Goal: Task Accomplishment & Management: Use online tool/utility

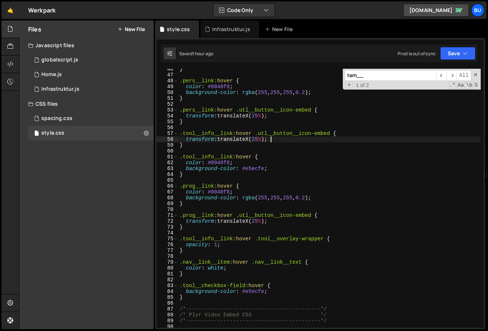
scroll to position [264, 0]
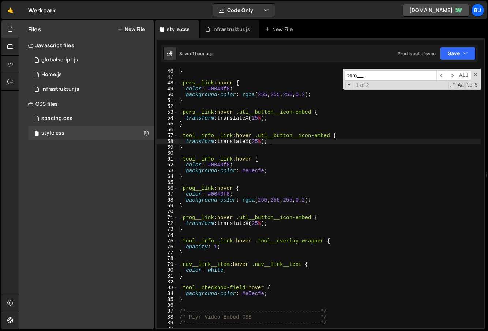
click at [394, 75] on input "tem__" at bounding box center [391, 75] width 92 height 11
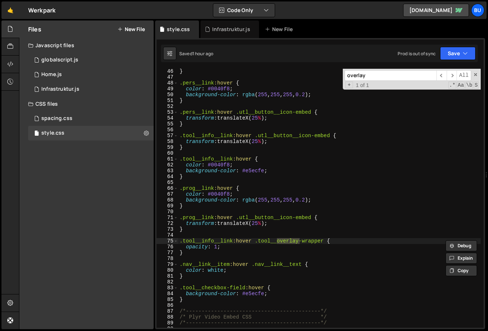
type input "overlay"
click at [229, 249] on div "} .pers__link :hover { color : #0040f8 ; background-color : rgba ( 255 , 255 , …" at bounding box center [329, 203] width 303 height 271
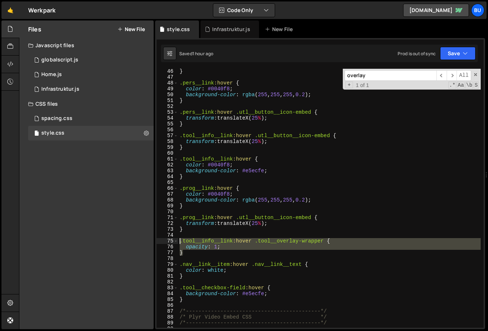
drag, startPoint x: 190, startPoint y: 254, endPoint x: 169, endPoint y: 239, distance: 25.7
click at [169, 239] on div "opacity: 1; 46 47 48 49 50 51 52 53 54 55 56 57 58 59 60 61 62 63 64 65 66 67 6…" at bounding box center [320, 198] width 327 height 259
type textarea ".tool__info__link:hover .tool__overlay-wrapper { opacity: 1;"
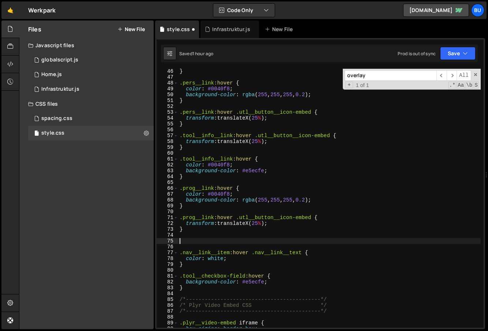
scroll to position [0, 0]
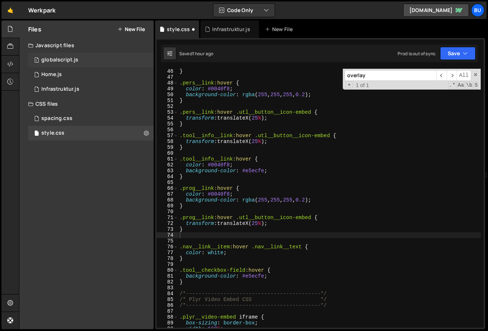
click at [72, 58] on div "globalscript.js" at bounding box center [59, 60] width 37 height 7
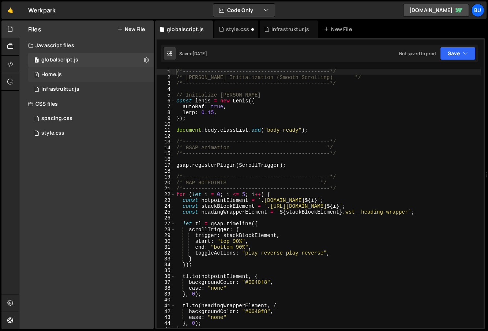
scroll to position [7973, 0]
click at [75, 86] on div "Infrastruktur.js" at bounding box center [60, 89] width 38 height 7
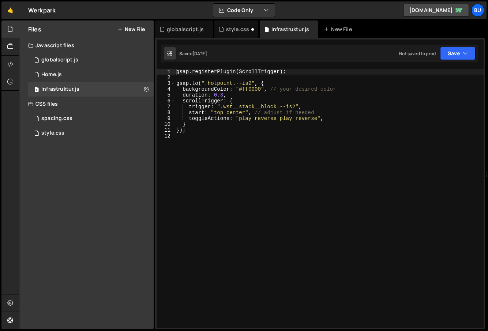
click at [214, 161] on div "gsap . registerPlugin ( ScrollTrigger ) ; gsap . to ( ".hotpoint.--is2" , { bac…" at bounding box center [414, 222] width 479 height 307
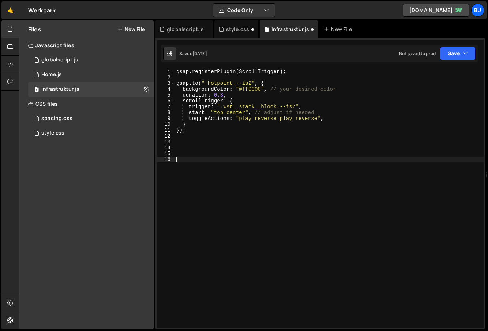
paste textarea "}"
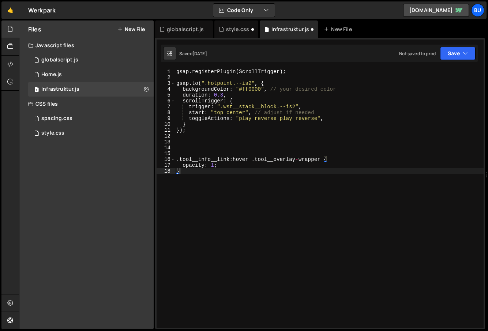
click at [292, 187] on div "gsap . registerPlugin ( ScrollTrigger ) ; gsap . to ( ".hotpoint.--is2" , { bac…" at bounding box center [414, 222] width 479 height 307
type textarea "}"
click at [72, 54] on div "1 globalscript.js 0" at bounding box center [90, 60] width 125 height 15
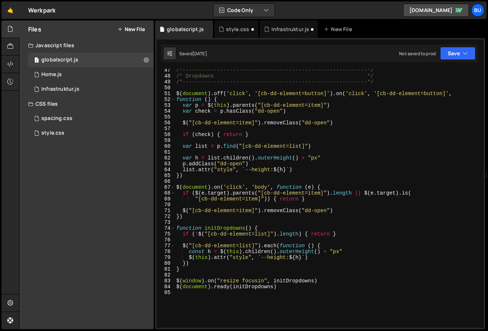
scroll to position [365, 0]
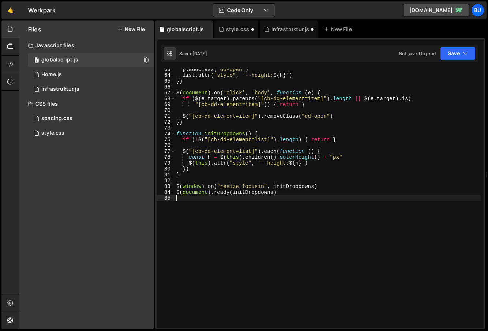
click at [234, 248] on div "p . addClass ( "dd-open" ) list . attr ( "style" , ` --height: ${ h } ` ) }) $ …" at bounding box center [328, 202] width 306 height 271
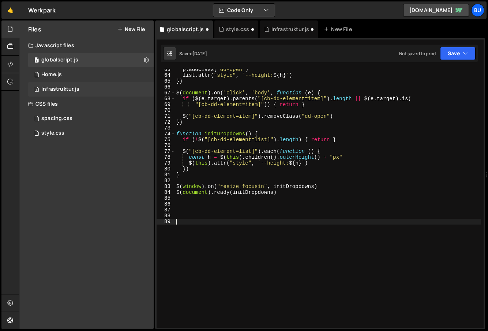
click at [66, 87] on div "Infrastruktur.js" at bounding box center [60, 89] width 38 height 7
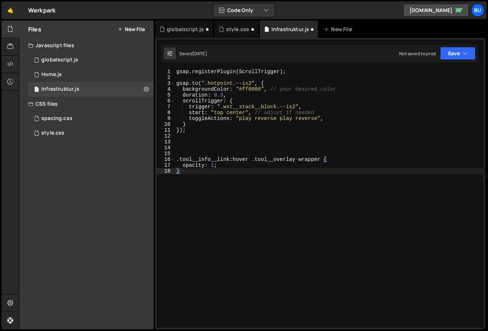
click at [221, 223] on div "gsap . registerPlugin ( ScrollTrigger ) ; gsap . to ( ".hotpoint.--is2" , { bac…" at bounding box center [414, 222] width 479 height 307
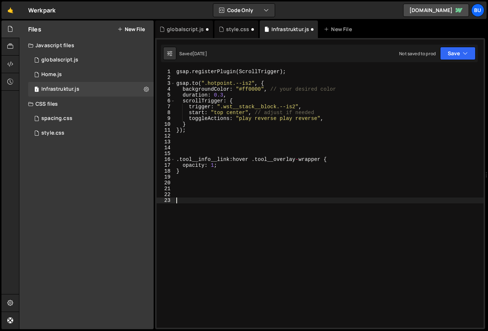
paste textarea "overlay.classList.add("active");"
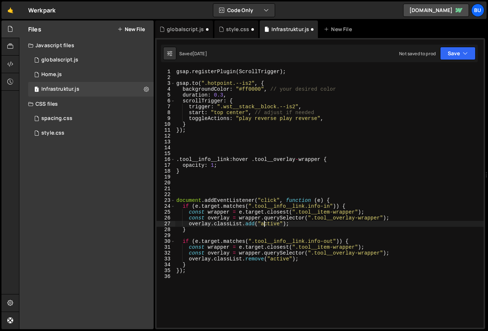
click at [264, 225] on div "gsap . registerPlugin ( ScrollTrigger ) ; gsap . to ( ".hotpoint.--is2" , { bac…" at bounding box center [414, 222] width 479 height 307
type textarea "overlay.classList.add("active");"
click at [455, 51] on button "Save" at bounding box center [457, 53] width 35 height 13
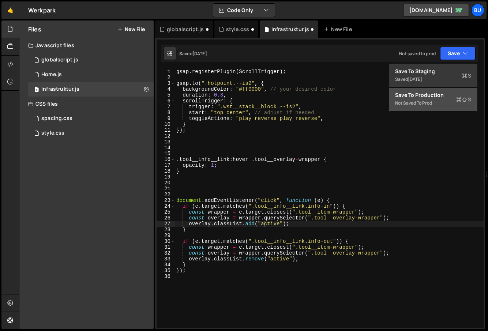
click at [424, 102] on div "Not saved to prod" at bounding box center [433, 103] width 76 height 9
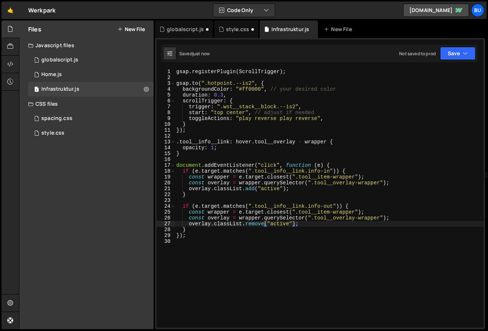
click at [255, 249] on div "gsap . registerPlugin ( ScrollTrigger ) ; gsap . to ( ".hotpoint.--is2" , { bac…" at bounding box center [414, 222] width 479 height 307
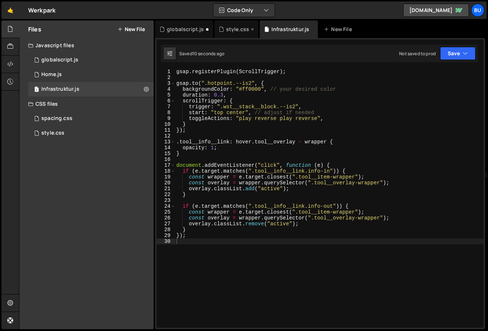
click at [229, 28] on div "style.css" at bounding box center [237, 29] width 23 height 7
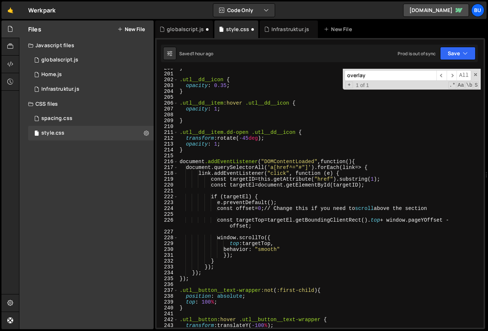
scroll to position [1331, 0]
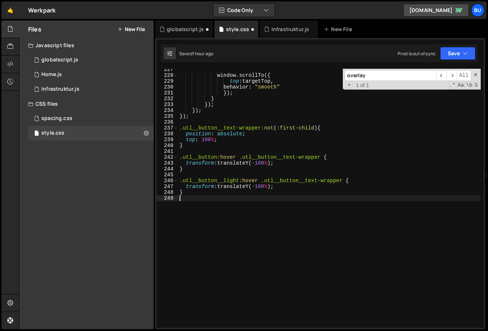
click at [204, 255] on div "window.scrollTo({ top : targetTop, behavior : " smooth " } ); } } ); } ); } ); …" at bounding box center [329, 202] width 303 height 271
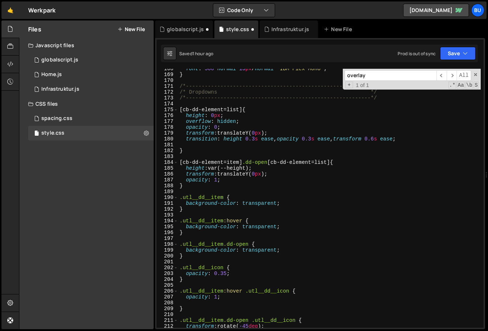
scroll to position [959, 0]
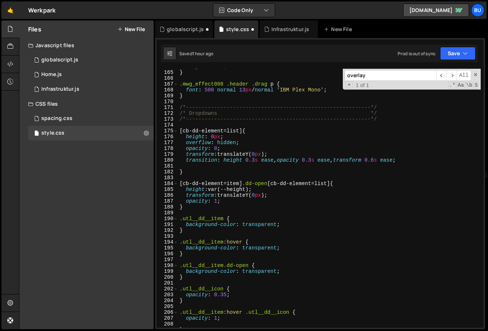
click at [206, 110] on div "height : auto ; } .mwg_effect008 .header .drag p { font : 500 normal 13 px / no…" at bounding box center [329, 199] width 303 height 271
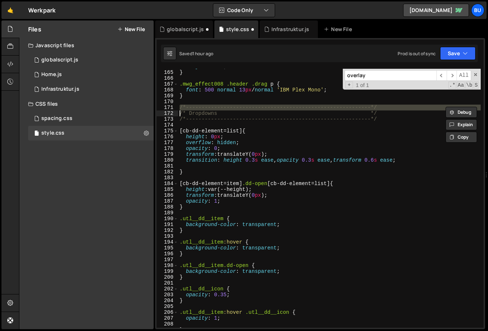
click at [206, 110] on div "height : auto ; } .mwg_effect008 .header .drag p { font : 500 normal 13 px / no…" at bounding box center [329, 199] width 303 height 271
type textarea "/*-----------------------------------------------------------*/ /* Dropdowns */"
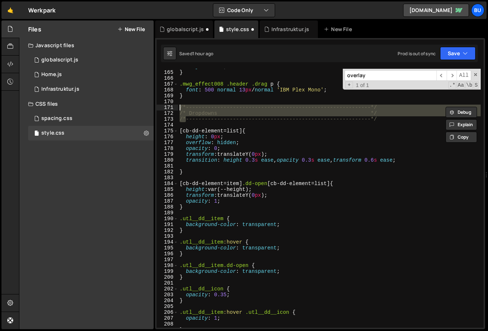
drag, startPoint x: 185, startPoint y: 121, endPoint x: 225, endPoint y: 106, distance: 42.4
click at [181, 109] on div "height : auto ; } .mwg_effect008 .header .drag p { font : 500 normal 13 px / no…" at bounding box center [329, 199] width 303 height 271
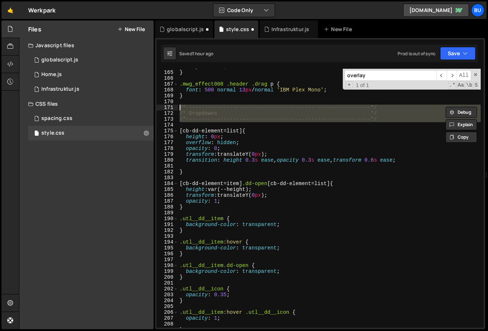
drag, startPoint x: 377, startPoint y: 124, endPoint x: 175, endPoint y: 108, distance: 202.9
click at [175, 108] on div "/*-----------------------------------------------------------*/ /* Dropdowns */…" at bounding box center [320, 198] width 327 height 259
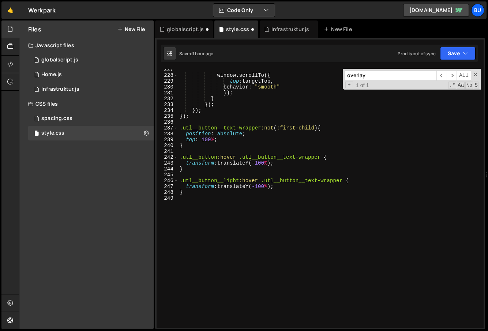
scroll to position [1331, 0]
click at [223, 247] on div "window.scrollTo({ top : targetTop, behavior : " smooth " } ); } } ); } ); } ); …" at bounding box center [329, 202] width 303 height 271
paste textarea "/* Dropdowns */"
click at [202, 214] on div "window.scrollTo({ top : targetTop, behavior : " smooth " } ); } } ); } ); } ); …" at bounding box center [329, 202] width 303 height 271
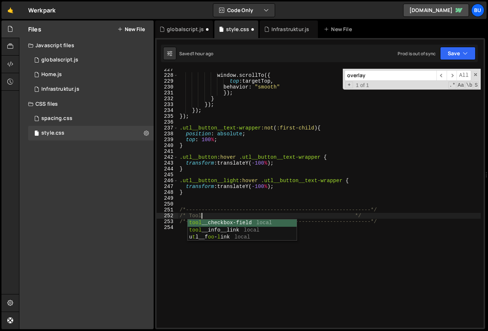
scroll to position [0, 1]
type textarea "/* Tool Overlay */"
click at [199, 241] on div "window.scrollTo({ top : targetTop, behavior : " smooth " } ); } } ); } ); } ); …" at bounding box center [329, 202] width 303 height 271
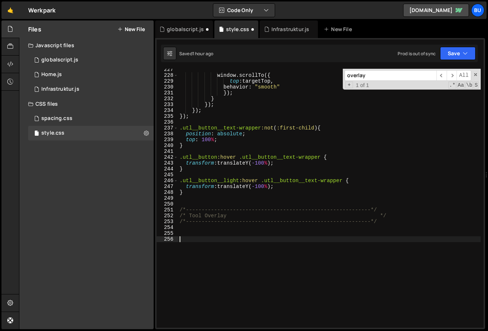
click at [198, 238] on div "window.scrollTo({ top : targetTop, behavior : " smooth " } ); } } ); } ); } ); …" at bounding box center [329, 202] width 303 height 271
paste textarea "}"
type textarea "}"
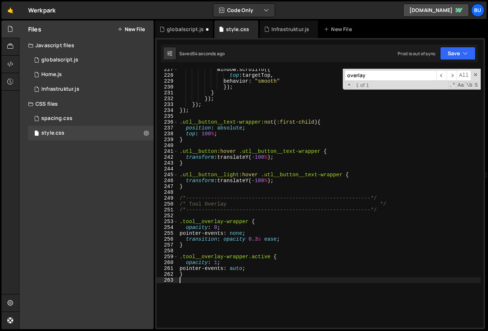
click at [249, 256] on div "window.scrollTo({ top : targetTop, behavior : " smooth " } ); } } ); } ); } ); …" at bounding box center [329, 202] width 303 height 271
click at [218, 228] on div "window.scrollTo({ top : targetTop, behavior : " smooth " } ); } } ); } ); } ); …" at bounding box center [329, 202] width 303 height 271
click at [277, 256] on div "window.scrollTo({ top : targetTop, behavior : " smooth " } ); } } ); } ); } ); …" at bounding box center [329, 202] width 303 height 271
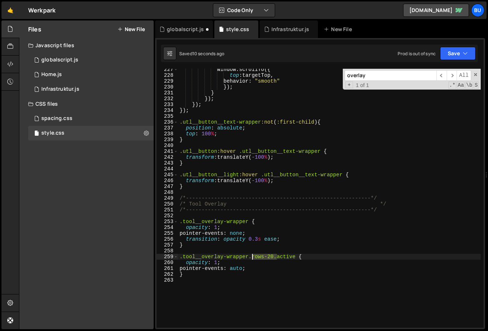
drag, startPoint x: 276, startPoint y: 256, endPoint x: 253, endPoint y: 256, distance: 22.7
click at [253, 256] on div "window.scrollTo({ top : targetTop, behavior : " smooth " } ); } } ); } ); } ); …" at bounding box center [329, 202] width 303 height 271
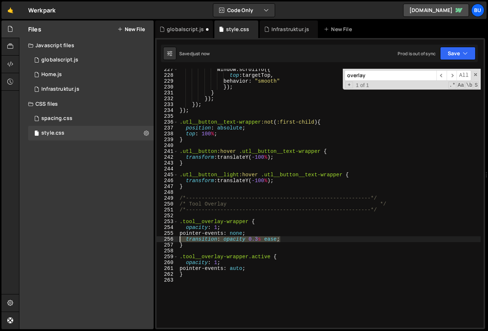
drag, startPoint x: 293, startPoint y: 238, endPoint x: 159, endPoint y: 240, distance: 133.9
click at [159, 240] on div ".tool__overlay-wrapper.active { 227 228 229 230 231 232 233 234 235 236 237 238…" at bounding box center [320, 198] width 327 height 259
type textarea "transition: opacity 0.3s ease;"
click at [207, 256] on div "window.scrollTo({ top : targetTop, behavior : " smooth " } ); } } ); } ); } ); …" at bounding box center [329, 202] width 303 height 271
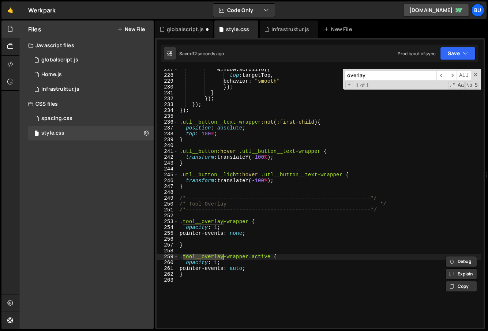
click at [207, 256] on div "window.scrollTo({ top : targetTop, behavior : " smooth " } ); } } ); } ); } ); …" at bounding box center [329, 202] width 303 height 271
drag, startPoint x: 247, startPoint y: 257, endPoint x: 183, endPoint y: 255, distance: 64.8
click at [183, 255] on div "window.scrollTo({ top : targetTop, behavior : " smooth " } ); } } ); } ); } ); …" at bounding box center [329, 202] width 303 height 271
paste textarea
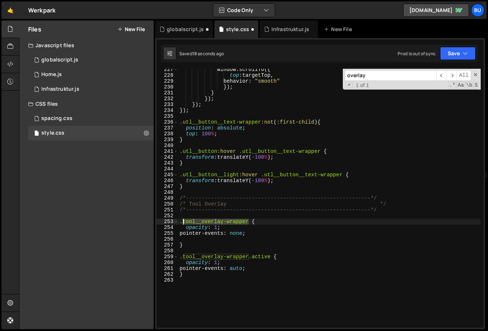
drag, startPoint x: 248, startPoint y: 221, endPoint x: 182, endPoint y: 220, distance: 66.6
click at [182, 220] on div "window.scrollTo({ top : targetTop, behavior : " smooth " } ); } } ); } ); } ); …" at bounding box center [329, 202] width 303 height 271
type textarea ".tool__overlay-wrapper {"
click at [379, 71] on input "overlay" at bounding box center [391, 75] width 92 height 11
click at [377, 74] on input "overlay" at bounding box center [391, 75] width 92 height 11
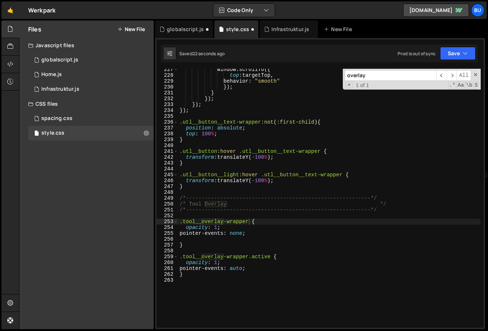
click at [377, 74] on input "overlay" at bounding box center [391, 75] width 92 height 11
paste input "tool__overlay-wrapper"
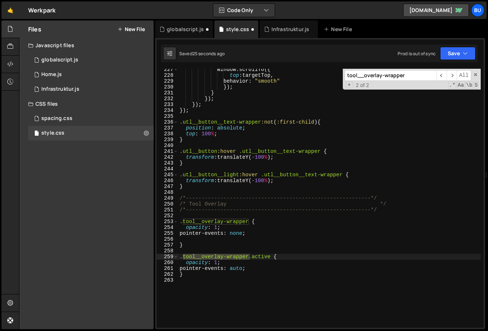
type input "tool__overlay-wrapper"
click at [258, 283] on div "window.scrollTo({ top : targetTop, behavior : " smooth " } ); } } ); } ); } ); …" at bounding box center [329, 202] width 303 height 271
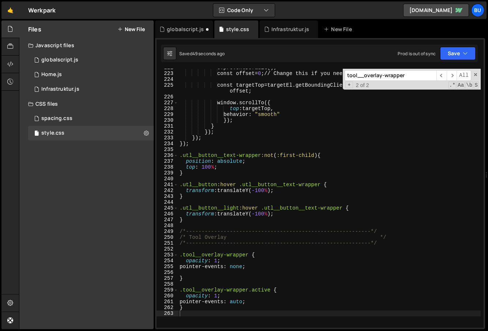
scroll to position [1297, 0]
click at [179, 27] on div "globalscript.js" at bounding box center [185, 29] width 37 height 7
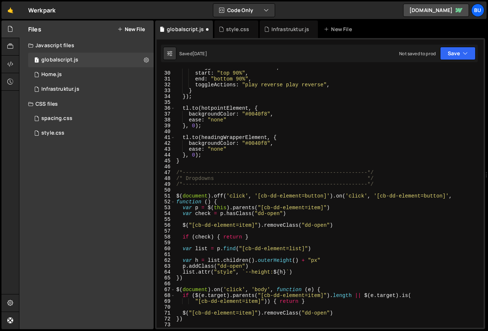
scroll to position [166, 0]
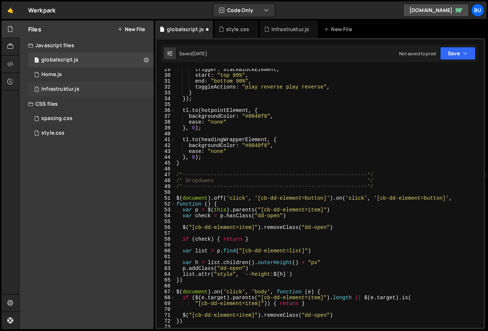
click at [61, 84] on div "1 Infrastruktur.js 0" at bounding box center [90, 89] width 125 height 15
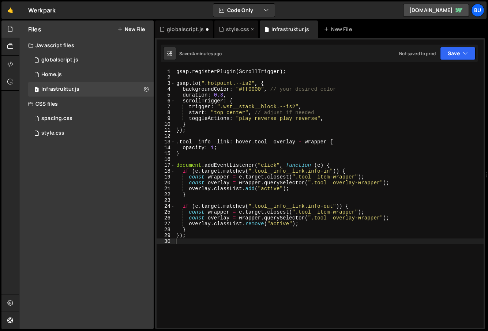
click at [233, 28] on div "style.css" at bounding box center [237, 29] width 23 height 7
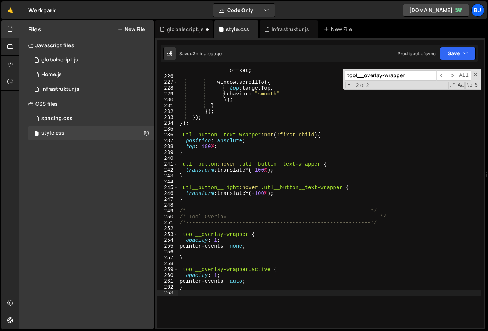
scroll to position [1323, 0]
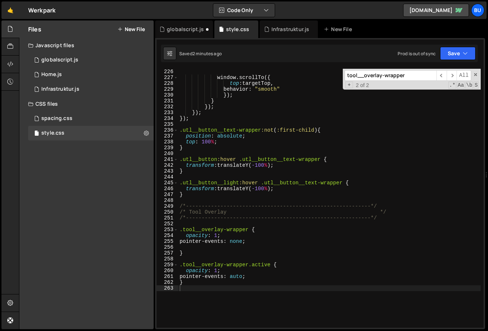
click at [195, 293] on div "window.scrollTo({ top : targetTop, behavior : " smooth " } ); } } ); } ); } ); …" at bounding box center [329, 204] width 303 height 271
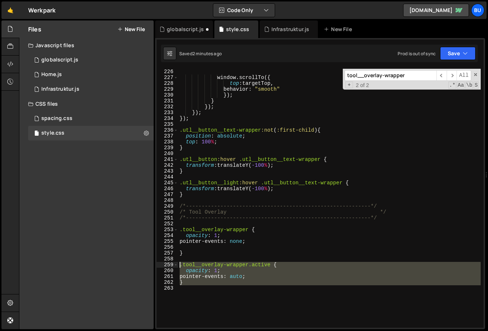
drag, startPoint x: 194, startPoint y: 292, endPoint x: 166, endPoint y: 264, distance: 39.8
click at [166, 264] on div "226 227 228 229 230 231 232 233 234 235 236 237 238 239 240 241 242 243 244 245…" at bounding box center [320, 198] width 327 height 259
type textarea ".tool__overlay-wrapper.active { opacity: 1;"
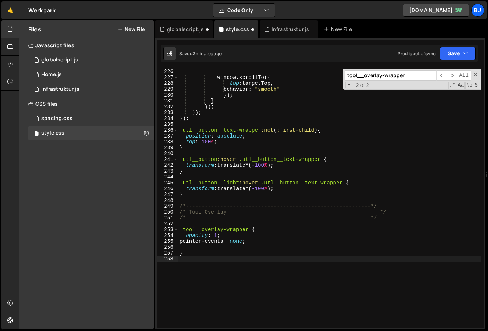
click at [267, 239] on div "window.scrollTo({ top : targetTop, behavior : " smooth " } ); } } ); } ); } ); …" at bounding box center [329, 204] width 303 height 271
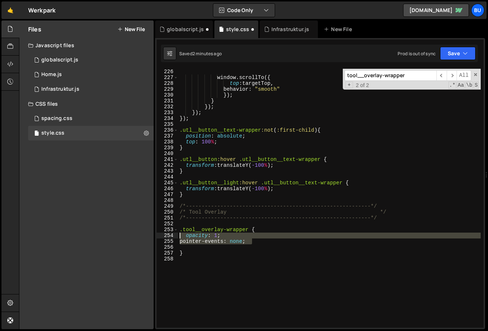
drag, startPoint x: 225, startPoint y: 241, endPoint x: 165, endPoint y: 237, distance: 60.2
click at [166, 237] on div "pointer-events: none; 226 227 228 229 230 231 232 233 234 235 236 237 238 239 2…" at bounding box center [320, 198] width 327 height 259
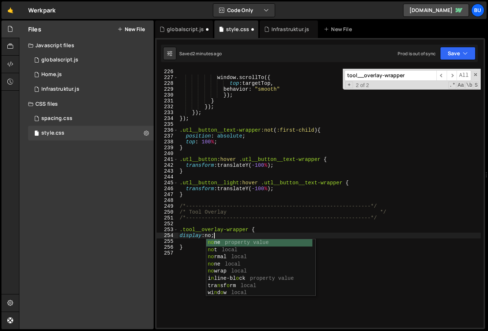
scroll to position [0, 3]
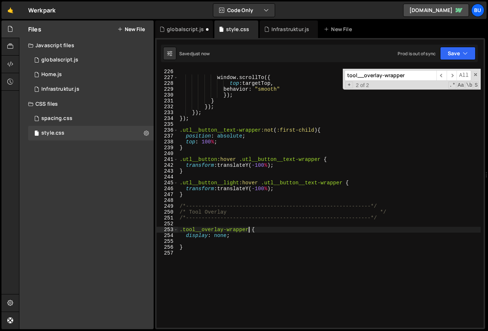
click at [248, 230] on div "window.scrollTo({ top : targetTop, behavior : " smooth " } ); } } ); } ); } ); …" at bounding box center [329, 204] width 303 height 271
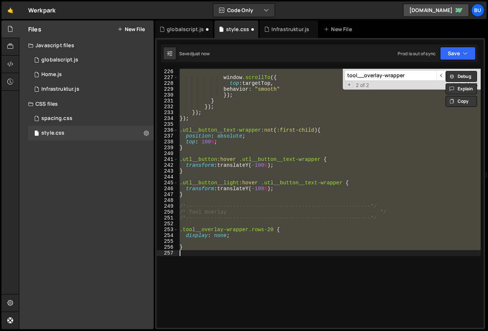
scroll to position [0, 0]
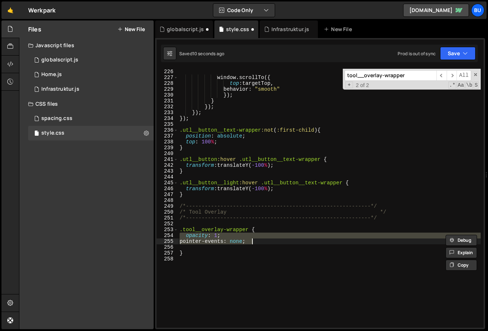
click at [250, 231] on div "window.scrollTo({ top : targetTop, behavior : " smooth " } ); } } ); } ); } ); …" at bounding box center [329, 204] width 303 height 271
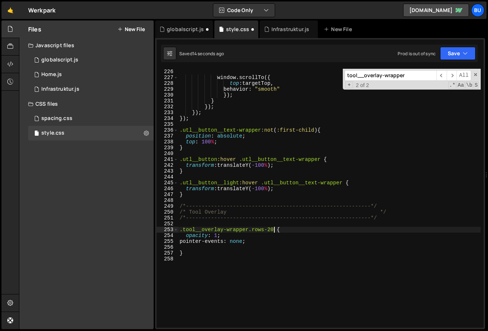
scroll to position [0, 7]
click at [242, 243] on div "window.scrollTo({ top : targetTop, behavior : " smooth " } ); } } ); } ); } ); …" at bounding box center [329, 204] width 303 height 271
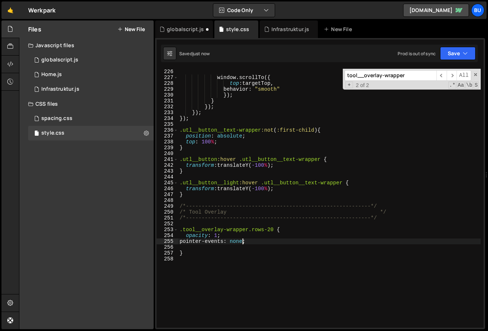
scroll to position [0, 5]
click at [215, 235] on div "window.scrollTo({ top : targetTop, behavior : " smooth " } ); } } ); } ); } ); …" at bounding box center [329, 204] width 303 height 271
type textarea "opacity: 1;"
click at [205, 268] on div "window.scrollTo({ top : targetTop, behavior : " smooth " } ); } } ); } ); } ); …" at bounding box center [329, 204] width 303 height 271
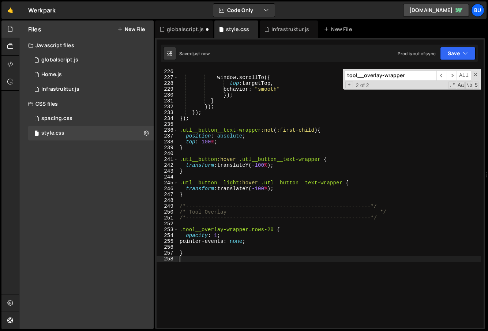
scroll to position [0, 0]
click at [191, 267] on div "window.scrollTo({ top : targetTop, behavior : " smooth " } ); } } ); } ); } ); …" at bounding box center [329, 204] width 303 height 271
paste textarea "}"
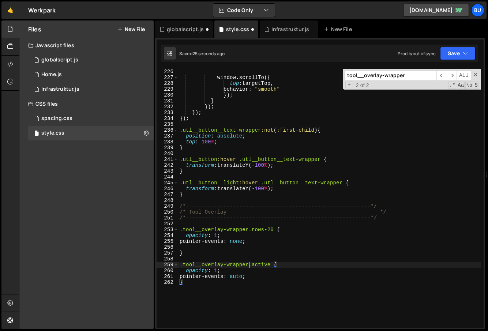
click at [249, 264] on div "window.scrollTo({ top : targetTop, behavior : " smooth " } ); } } ); } ); } ); …" at bounding box center [329, 204] width 303 height 271
drag, startPoint x: 217, startPoint y: 234, endPoint x: 229, endPoint y: 236, distance: 12.2
click at [217, 234] on div "window.scrollTo({ top : targetTop, behavior : " smooth " } ); } } ); } ); } ); …" at bounding box center [329, 204] width 303 height 271
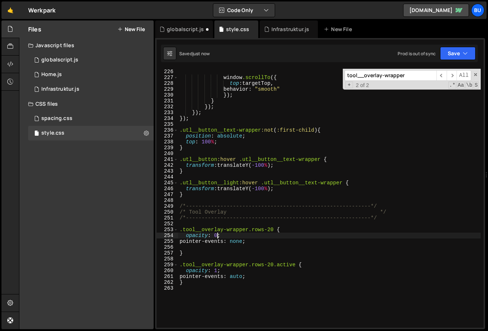
type textarea "opacity: 0;"
click at [279, 29] on div "Infrastruktur.js" at bounding box center [290, 29] width 38 height 7
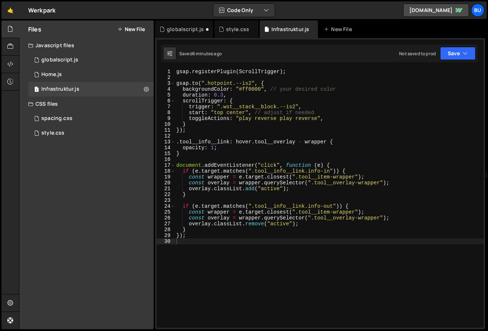
drag, startPoint x: 380, startPoint y: 218, endPoint x: 419, endPoint y: 225, distance: 39.0
click at [380, 218] on div "gsap . registerPlugin ( ScrollTrigger ) ; gsap . to ( ".hotpoint.--is2" , { bac…" at bounding box center [414, 222] width 479 height 307
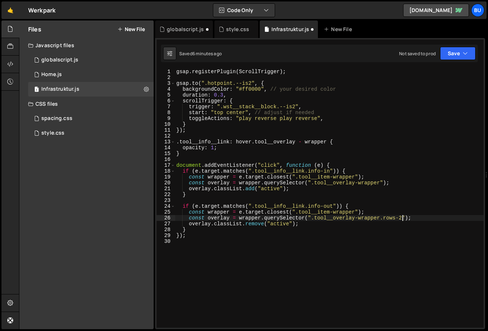
scroll to position [0, 16]
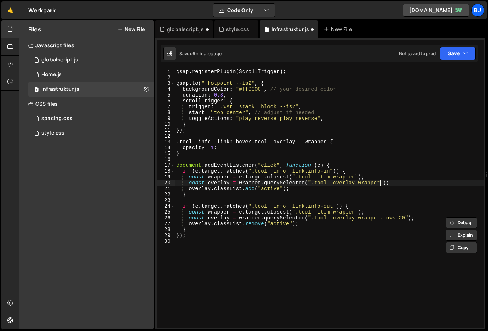
click at [380, 182] on div "gsap . registerPlugin ( ScrollTrigger ) ; gsap . to ( ".hotpoint.--is2" , { bac…" at bounding box center [414, 222] width 479 height 307
paste textarea ".rows-20"
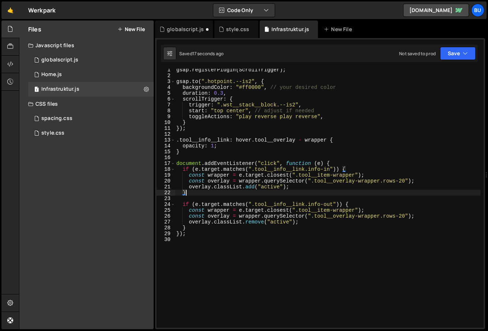
click at [227, 190] on div "gsap . registerPlugin ( ScrollTrigger ) ; gsap . to ( ".hotpoint.--is2" , { bac…" at bounding box center [413, 220] width 476 height 307
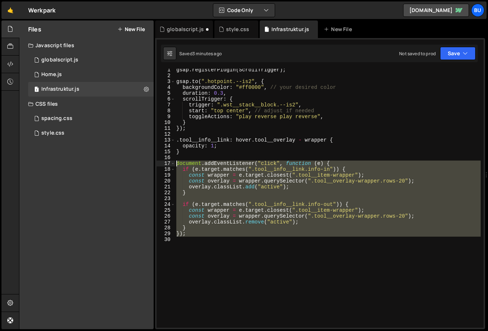
drag, startPoint x: 193, startPoint y: 239, endPoint x: 157, endPoint y: 162, distance: 84.4
click at [157, 162] on div "} 1 2 3 4 5 6 7 8 9 10 11 12 13 14 15 16 17 18 19 20 21 22 23 24 25 26 27 28 29…" at bounding box center [320, 198] width 327 height 259
type textarea "document.addEventListener("click", function (e) { if (e.target.matches(".tool__…"
paste textarea
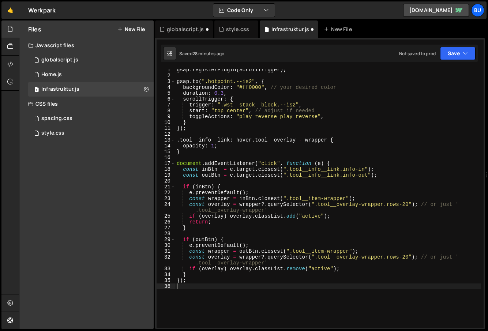
scroll to position [0, 0]
type textarea "}"
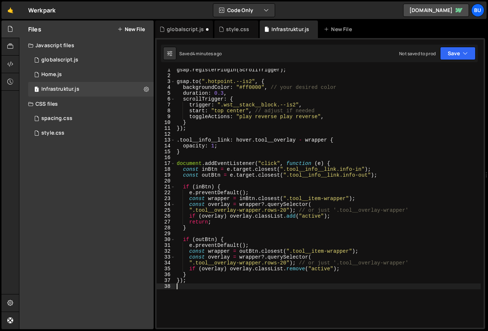
click at [197, 290] on div "gsap . registerPlugin ( ScrollTrigger ) ; gsap . to ( ".hotpoint.--is2" , { bac…" at bounding box center [327, 202] width 305 height 271
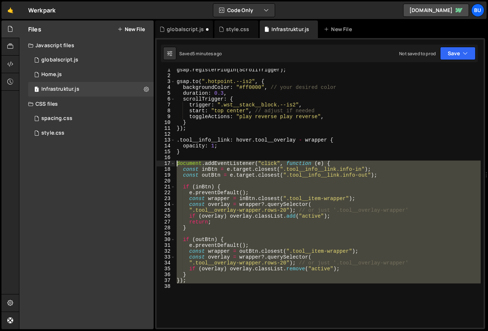
drag, startPoint x: 191, startPoint y: 290, endPoint x: 156, endPoint y: 164, distance: 130.2
click at [157, 164] on div "1 2 3 4 5 6 7 8 9 10 11 12 13 14 15 16 17 18 19 20 21 22 23 24 25 26 27 28 29 3…" at bounding box center [320, 198] width 327 height 259
type textarea "if (outBtn) {"
type textarea "if (overlay) overlay.classList.remove("active");"
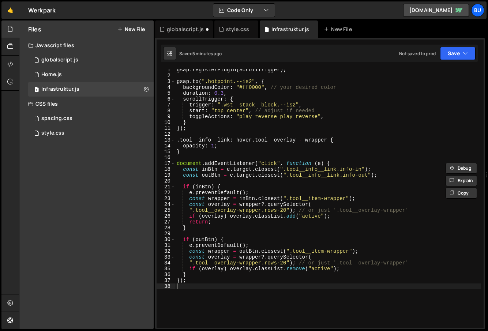
click at [196, 286] on div "gsap . registerPlugin ( ScrollTrigger ) ; gsap . to ( ".hotpoint.--is2" , { bac…" at bounding box center [327, 202] width 305 height 271
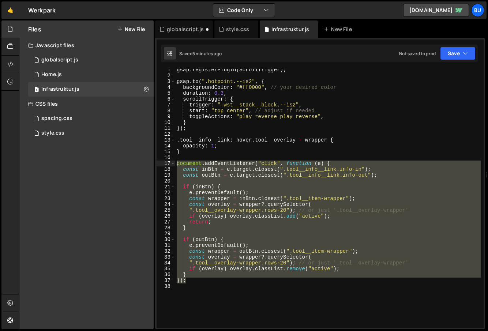
drag, startPoint x: 191, startPoint y: 283, endPoint x: 157, endPoint y: 164, distance: 124.0
click at [157, 164] on div "1 2 3 4 5 6 7 8 9 10 11 12 13 14 15 16 17 18 19 20 21 22 23 24 25 26 27 28 29 3…" at bounding box center [320, 198] width 327 height 259
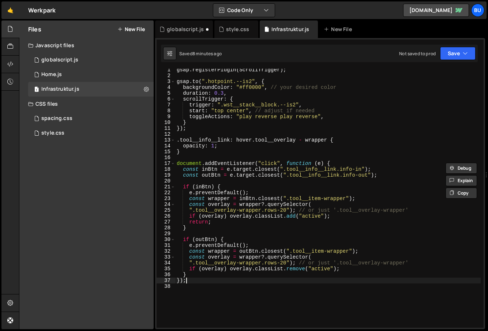
click at [213, 282] on div "gsap . registerPlugin ( ScrollTrigger ) ; gsap . to ( ".hotpoint.--is2" , { bac…" at bounding box center [327, 202] width 305 height 271
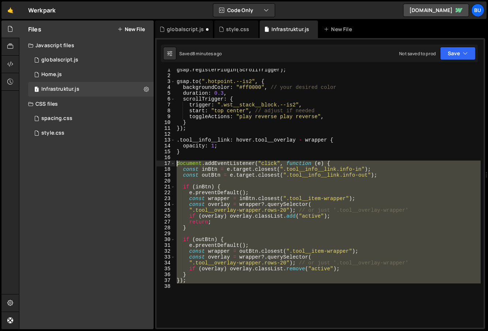
drag, startPoint x: 136, startPoint y: 256, endPoint x: 143, endPoint y: 162, distance: 94.3
click at [143, 162] on div "Files New File Javascript files 1 globalscript.js 0 2 Home.js 0 1 Infrastruktur…" at bounding box center [253, 174] width 469 height 309
type textarea "document.addEventListener("click", function (e) { const inBtn = e.target.closes…"
paste textarea
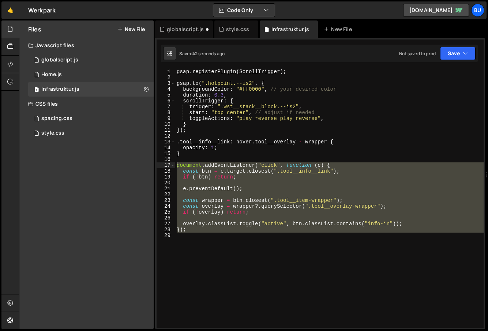
drag, startPoint x: 200, startPoint y: 244, endPoint x: 157, endPoint y: 166, distance: 89.1
click at [157, 166] on div "1 2 3 4 5 6 7 8 9 10 11 12 13 14 15 16 17 18 19 20 21 22 23 24 25 26 27 28 29 g…" at bounding box center [320, 198] width 327 height 259
type textarea "document.addEventListener("click", function (e) { const btn = e.target.closest(…"
paste textarea
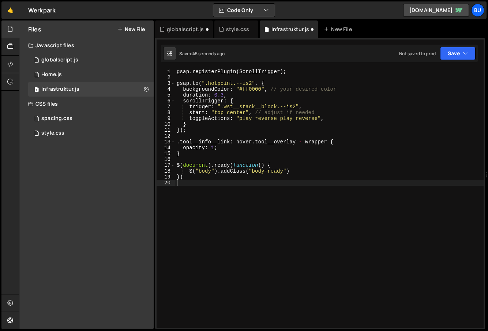
click at [205, 172] on div "gsap . registerPlugin ( ScrollTrigger ) ; gsap . to ( ".hotpoint.--is2" , { bac…" at bounding box center [329, 204] width 308 height 271
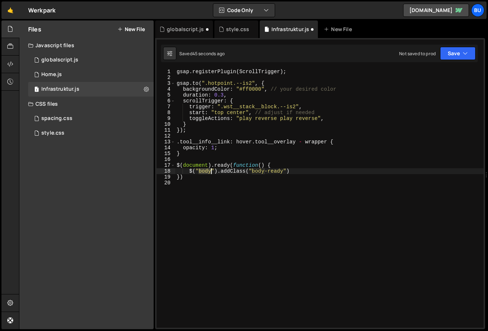
click at [205, 172] on div "gsap . registerPlugin ( ScrollTrigger ) ; gsap . to ( ".hotpoint.--is2" , { bac…" at bounding box center [329, 204] width 308 height 271
drag, startPoint x: 283, startPoint y: 171, endPoint x: 253, endPoint y: 173, distance: 29.7
click at [253, 173] on div "gsap . registerPlugin ( ScrollTrigger ) ; gsap . to ( ".hotpoint.--is2" , { bac…" at bounding box center [329, 204] width 308 height 271
click at [204, 172] on div "gsap . registerPlugin ( ScrollTrigger ) ; gsap . to ( ".hotpoint.--is2" , { bac…" at bounding box center [329, 204] width 308 height 271
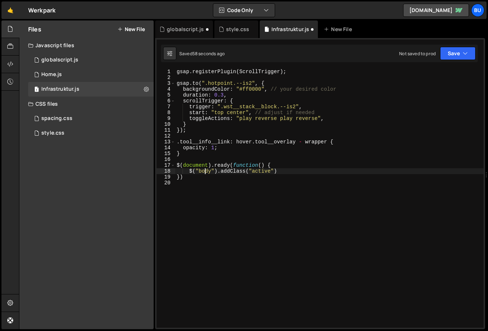
click at [204, 172] on div "gsap . registerPlugin ( ScrollTrigger ) ; gsap . to ( ".hotpoint.--is2" , { bac…" at bounding box center [329, 204] width 308 height 271
click at [204, 172] on div "gsap . registerPlugin ( ScrollTrigger ) ; gsap . to ( ".hotpoint.--is2" , { bac…" at bounding box center [329, 198] width 308 height 259
click at [204, 172] on div "gsap . registerPlugin ( ScrollTrigger ) ; gsap . to ( ".hotpoint.--is2" , { bac…" at bounding box center [329, 204] width 308 height 271
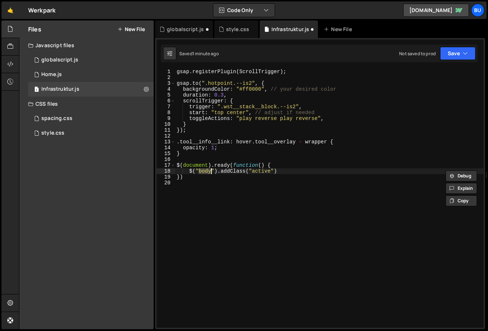
paste textarea "tool__overlay-wrapper"
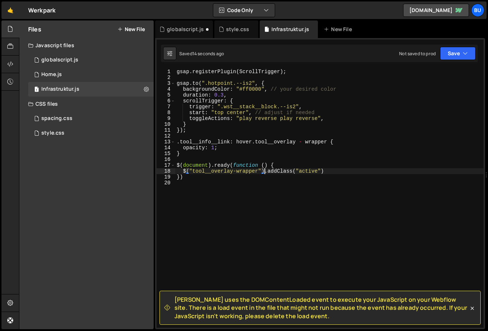
drag, startPoint x: 261, startPoint y: 171, endPoint x: 257, endPoint y: 171, distance: 4.0
click at [260, 171] on div "gsap . registerPlugin ( ScrollTrigger ) ; gsap . to ( ".hotpoint.--is2" , { bac…" at bounding box center [329, 204] width 308 height 271
click at [256, 171] on div "gsap . registerPlugin ( ScrollTrigger ) ; gsap . to ( ".hotpoint.--is2" , { bac…" at bounding box center [329, 204] width 308 height 271
click at [257, 171] on div "gsap . registerPlugin ( ScrollTrigger ) ; gsap . to ( ".hotpoint.--is2" , { bac…" at bounding box center [329, 204] width 308 height 271
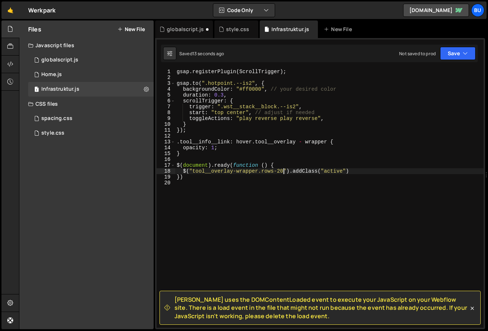
click at [335, 174] on div "gsap . registerPlugin ( ScrollTrigger ) ; gsap . to ( ".hotpoint.--is2" , { bac…" at bounding box center [329, 204] width 308 height 271
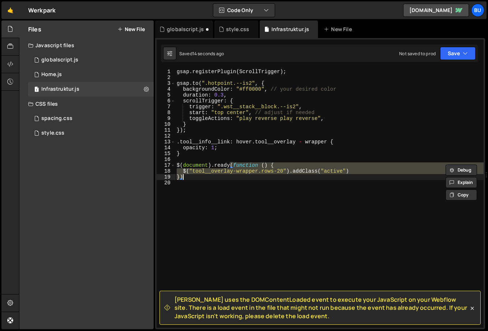
click at [335, 173] on div "gsap . registerPlugin ( ScrollTrigger ) ; gsap . to ( ".hotpoint.--is2" , { bac…" at bounding box center [329, 198] width 308 height 259
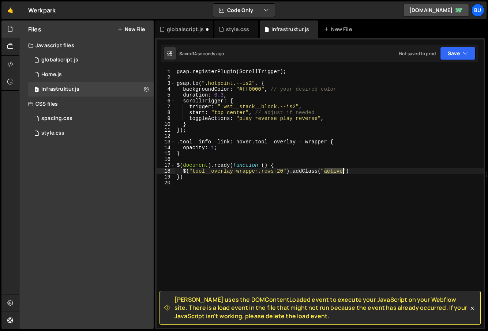
click at [335, 173] on div "gsap . registerPlugin ( ScrollTrigger ) ; gsap . to ( ".hotpoint.--is2" , { bac…" at bounding box center [329, 204] width 308 height 271
drag, startPoint x: 283, startPoint y: 171, endPoint x: 259, endPoint y: 171, distance: 23.8
click at [259, 171] on div "gsap . registerPlugin ( ScrollTrigger ) ; gsap . to ( ".hotpoint.--is2" , { bac…" at bounding box center [329, 204] width 308 height 271
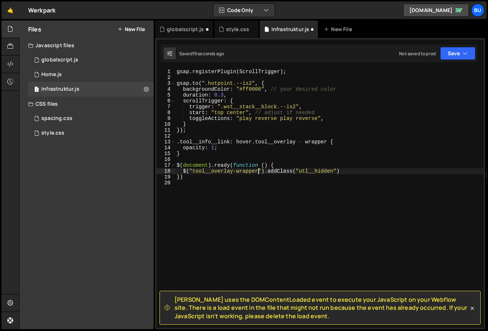
click at [321, 172] on div "gsap . registerPlugin ( ScrollTrigger ) ; gsap . to ( ".hotpoint.--is2" , { bac…" at bounding box center [329, 204] width 308 height 271
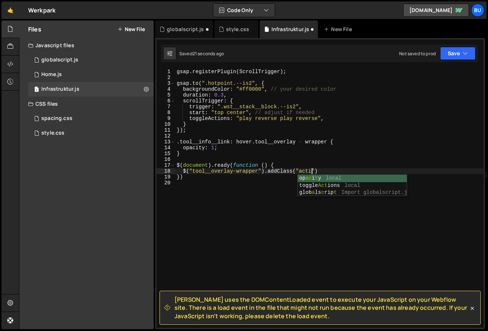
scroll to position [0, 10]
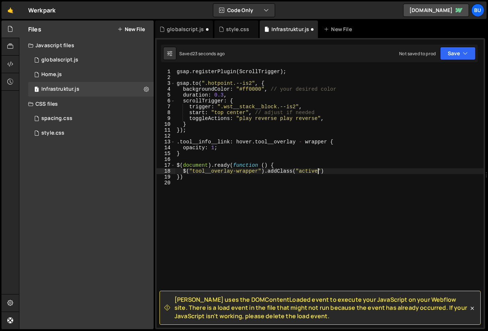
type textarea "$("tool__overlay-wrapper").addClass("active")"
click at [260, 201] on div "gsap . registerPlugin ( ScrollTrigger ) ; gsap . to ( ".hotpoint.--is2" , { bac…" at bounding box center [329, 204] width 308 height 271
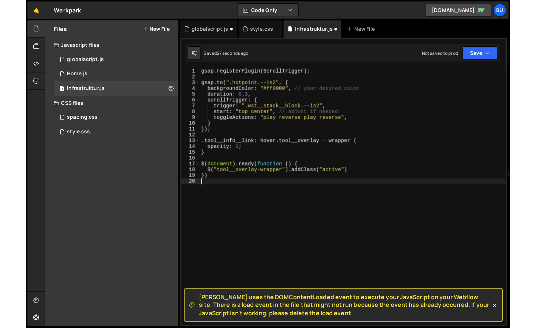
scroll to position [0, 0]
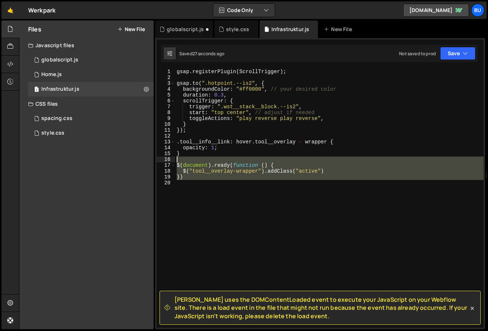
drag, startPoint x: 207, startPoint y: 186, endPoint x: 165, endPoint y: 159, distance: 49.3
click at [165, 159] on div "1 2 3 4 5 6 7 8 9 10 11 12 13 14 15 16 17 18 19 20 gsap . registerPlugin ( Scro…" at bounding box center [320, 198] width 327 height 259
type textarea "$(document).ready(function () {"
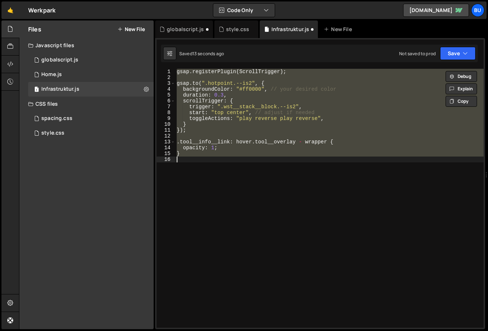
type textarea "})"
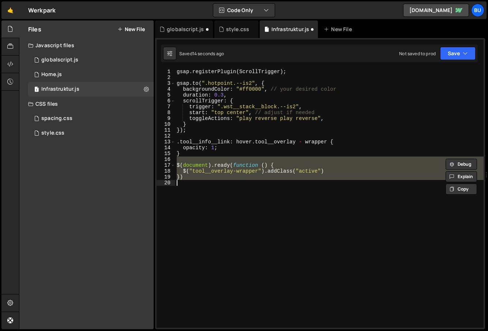
click at [190, 157] on div "gsap . registerPlugin ( ScrollTrigger ) ; gsap . to ( ".hotpoint.--is2" , { bac…" at bounding box center [329, 198] width 308 height 259
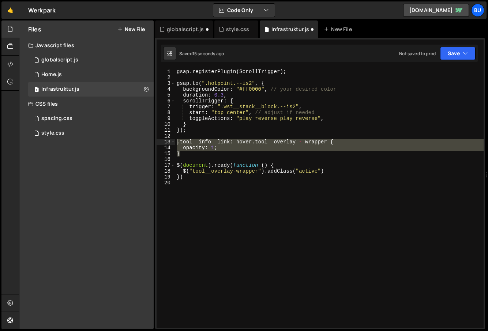
drag, startPoint x: 188, startPoint y: 154, endPoint x: 169, endPoint y: 142, distance: 23.0
click at [169, 142] on div "1 2 3 4 5 6 7 8 9 10 11 12 13 14 15 16 17 18 19 20 gsap . registerPlugin ( Scro…" at bounding box center [320, 198] width 327 height 259
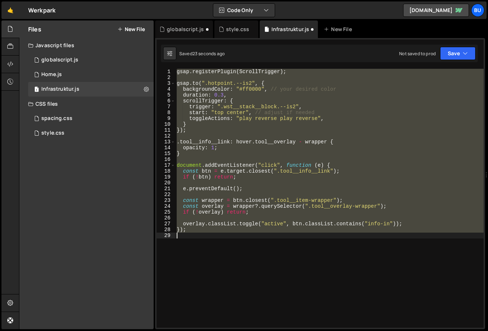
click at [191, 152] on div "gsap . registerPlugin ( ScrollTrigger ) ; gsap . to ( ".hotpoint.--is2" , { bac…" at bounding box center [329, 198] width 308 height 259
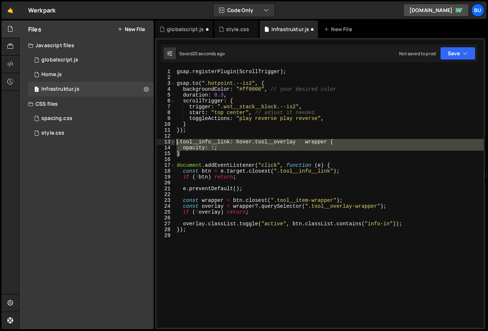
drag, startPoint x: 187, startPoint y: 154, endPoint x: 171, endPoint y: 143, distance: 19.0
click at [171, 143] on div "} 1 2 3 4 5 6 7 8 9 10 11 12 13 14 15 16 17 18 19 20 21 22 23 24 25 26 27 28 29…" at bounding box center [320, 198] width 327 height 259
type textarea ".tool__info__link: hover.tool__overlay - wrapper { opacity: 1;"
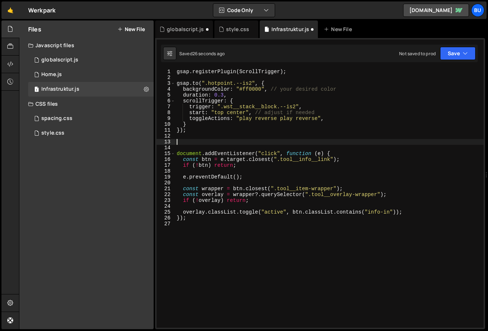
type textarea "document.addEventListener("click", function (e) {"
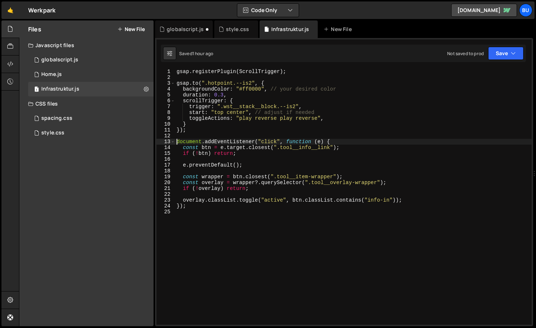
click at [252, 242] on div "gsap . registerPlugin ( ScrollTrigger ) ; gsap . to ( ".hotpoint.--is2" , { bac…" at bounding box center [353, 203] width 357 height 268
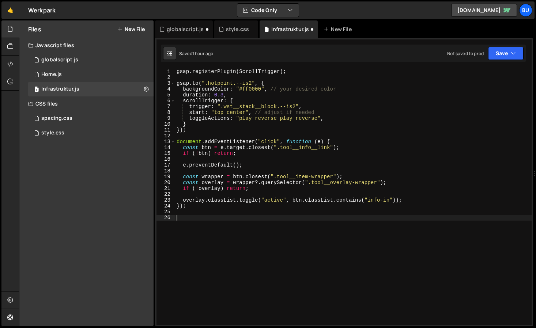
paste textarea "$("body").toggleClass("nav-open");"
type textarea "$("body").toggleClass("nav-open");"
click at [231, 29] on div "style.css" at bounding box center [237, 29] width 23 height 7
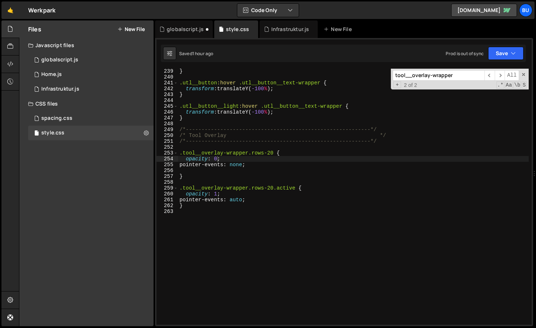
scroll to position [1408, 0]
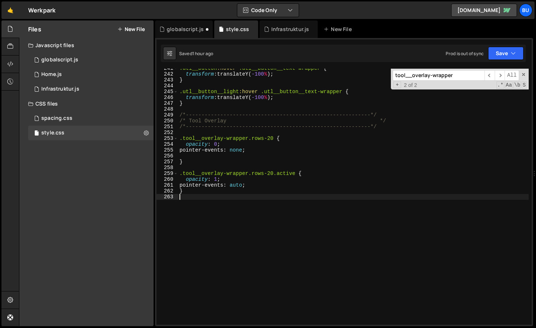
click at [211, 224] on div ".utl__button :hover .utl__button__text-wrapper { transform : translateY( -100 %…" at bounding box center [353, 199] width 351 height 268
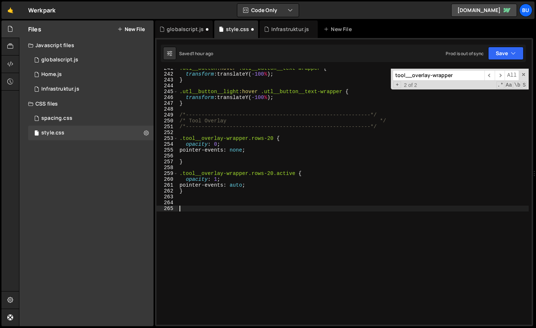
paste textarea "}"
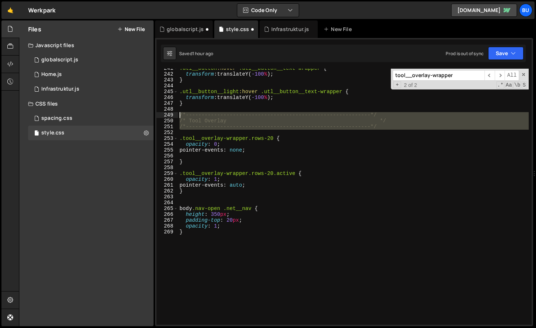
drag, startPoint x: 187, startPoint y: 131, endPoint x: 169, endPoint y: 115, distance: 23.6
click at [170, 115] on div "} 241 242 243 244 245 246 247 248 249 250 251 252 253 254 255 256 257 258 259 2…" at bounding box center [344, 197] width 375 height 256
type textarea "/*-----------------------------------------------------------*/ /* Tool Overlay…"
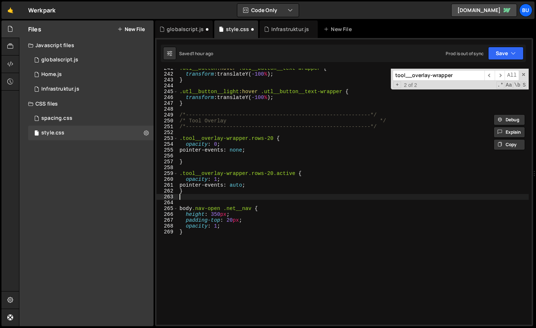
click at [191, 197] on div ".utl__button :hover .utl__button__text-wrapper { transform : translateY( -100 %…" at bounding box center [353, 199] width 351 height 268
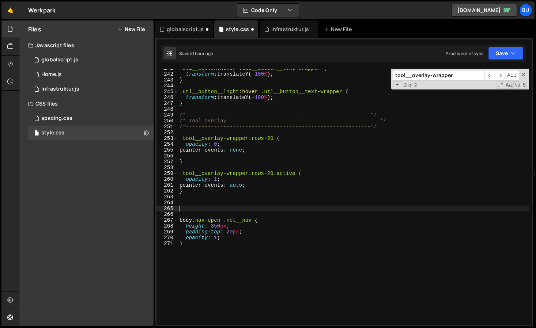
paste textarea "/* Tool Overlay */"
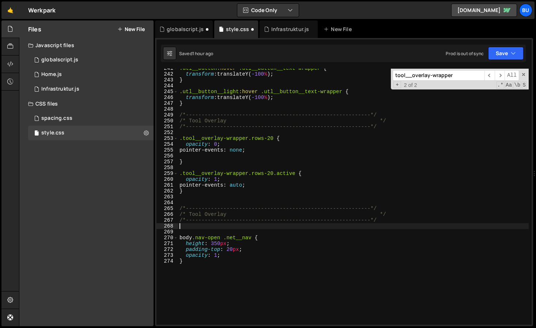
click at [196, 214] on div ".utl__button :hover .utl__button__text-wrapper { transform : translateY( -100 %…" at bounding box center [353, 199] width 351 height 268
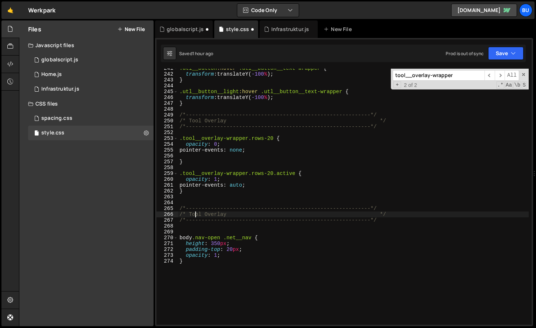
click at [196, 214] on div ".utl__button :hover .utl__button__text-wrapper { transform : translateY( -100 %…" at bounding box center [353, 199] width 351 height 268
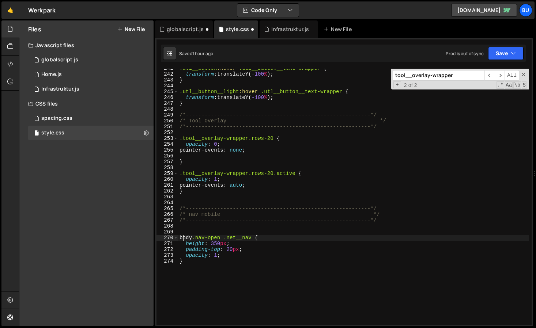
click at [181, 236] on div ".utl__button :hover .utl__button__text-wrapper { transform : translateY( -100 %…" at bounding box center [353, 199] width 351 height 268
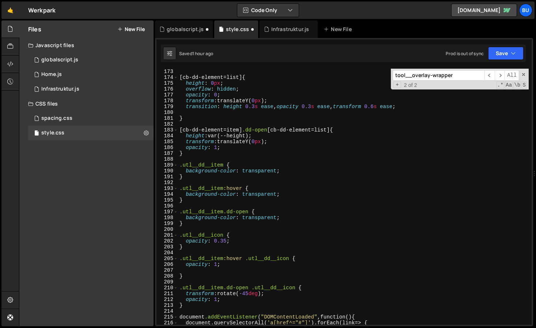
scroll to position [1473, 0]
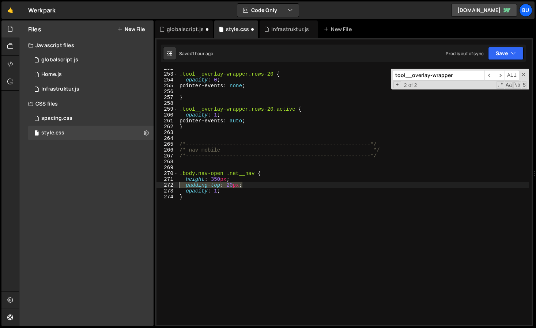
drag, startPoint x: 245, startPoint y: 186, endPoint x: 170, endPoint y: 183, distance: 74.3
click at [170, 183] on div ".body.nav-open .net__nav { 252 253 254 255 256 257 258 259 260 261 262 263 264 …" at bounding box center [344, 197] width 375 height 256
type textarea "padding-top: 20px;"
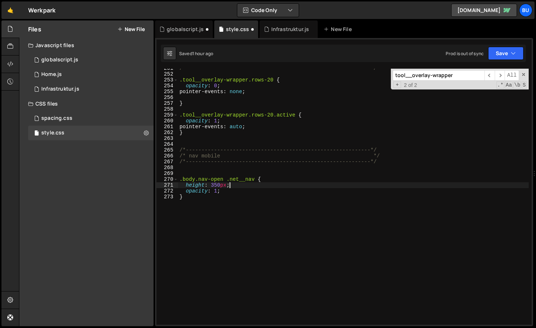
scroll to position [1467, 0]
drag, startPoint x: 240, startPoint y: 179, endPoint x: 231, endPoint y: 179, distance: 8.8
click at [231, 179] on div "/*-----------------------------------------------------------*/ .tool__overlay-…" at bounding box center [353, 199] width 351 height 268
click at [216, 184] on div "/*-----------------------------------------------------------*/ .tool__overlay-…" at bounding box center [353, 199] width 351 height 268
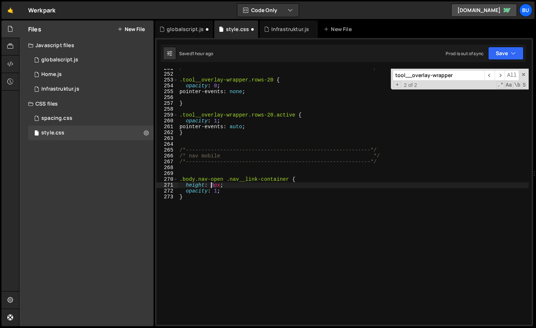
scroll to position [0, 3]
click at [223, 208] on div "/*-----------------------------------------------------------*/ .tool__overlay-…" at bounding box center [353, 199] width 351 height 268
type textarea "}"
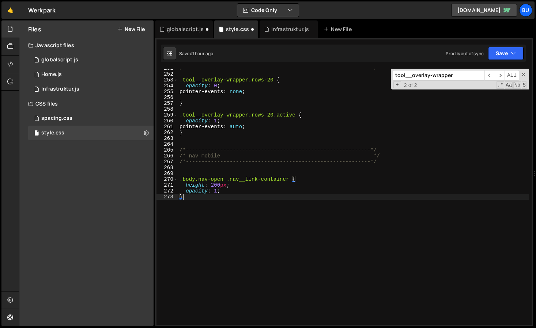
click at [204, 211] on div "/*-----------------------------------------------------------*/ .tool__overlay-…" at bounding box center [353, 199] width 351 height 268
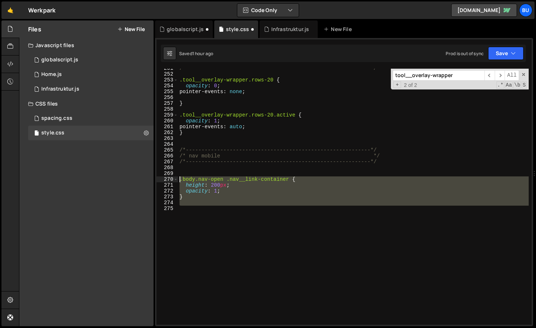
drag, startPoint x: 191, startPoint y: 208, endPoint x: 168, endPoint y: 178, distance: 37.8
click at [168, 178] on div "251 252 253 254 255 256 257 258 259 260 261 262 263 264 265 266 267 268 269 270…" at bounding box center [344, 197] width 375 height 256
type textarea ".body.nav-open .nav__link-container { height: 200px;"
click at [185, 207] on div "/*-----------------------------------------------------------*/ .tool__overlay-…" at bounding box center [353, 197] width 351 height 256
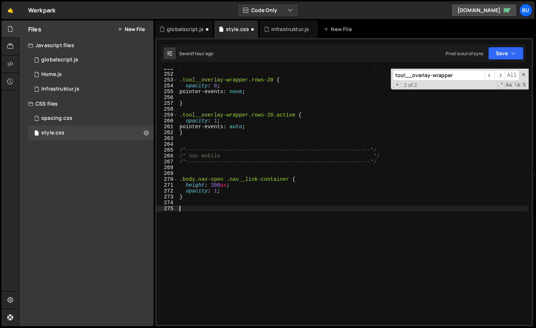
paste textarea ".body.nav-open .nav__link-container {"
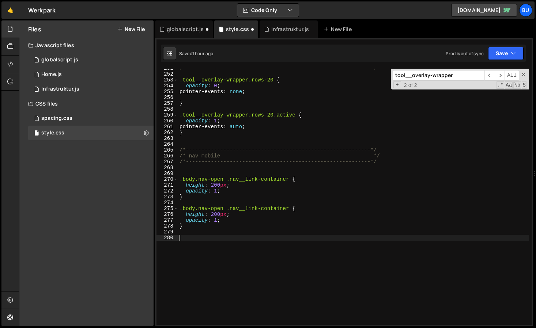
click at [273, 210] on div "/*-----------------------------------------------------------*/ .tool__overlay-…" at bounding box center [353, 199] width 351 height 268
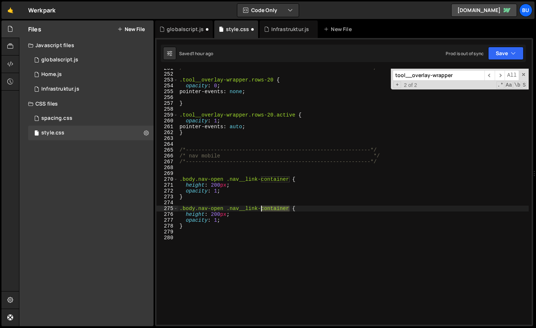
click at [273, 210] on div "/*-----------------------------------------------------------*/ .tool__overlay-…" at bounding box center [353, 199] width 351 height 268
click at [206, 218] on div "/*-----------------------------------------------------------*/ .tool__overlay-…" at bounding box center [353, 199] width 351 height 268
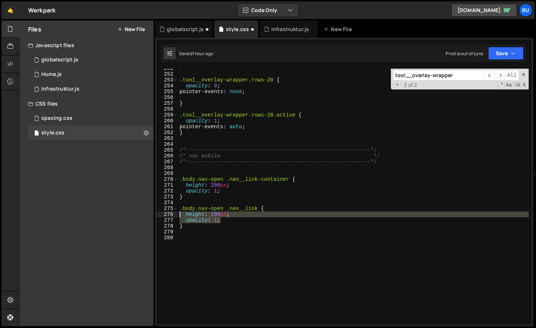
drag, startPoint x: 222, startPoint y: 220, endPoint x: 180, endPoint y: 217, distance: 42.2
click at [180, 217] on div "/*-----------------------------------------------------------*/ .tool__overlay-…" at bounding box center [353, 199] width 351 height 268
drag, startPoint x: 219, startPoint y: 216, endPoint x: 167, endPoint y: 214, distance: 51.6
click at [166, 214] on div "transform: ; 251 252 253 254 255 256 257 258 259 260 261 262 263 264 265 266 26…" at bounding box center [344, 197] width 375 height 256
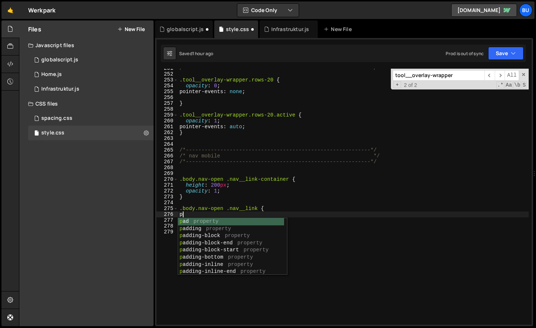
scroll to position [0, 0]
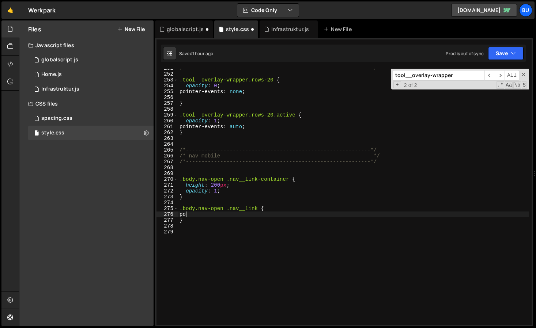
type textarea "p"
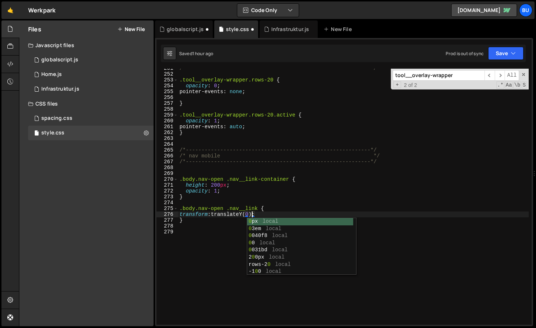
type textarea "transform: translateY(0%);"
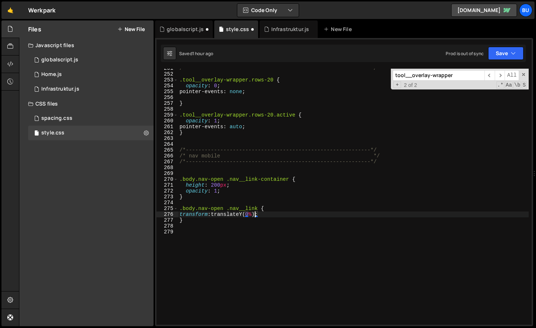
scroll to position [0, 5]
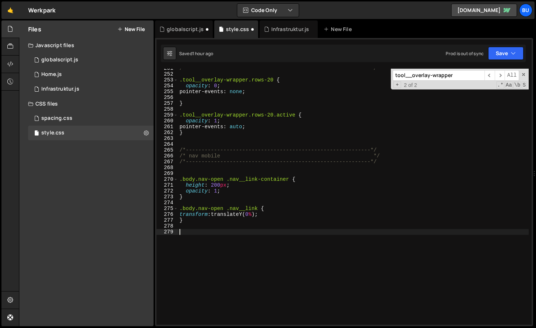
click at [197, 230] on div "/*-----------------------------------------------------------*/ .tool__overlay-…" at bounding box center [353, 199] width 351 height 268
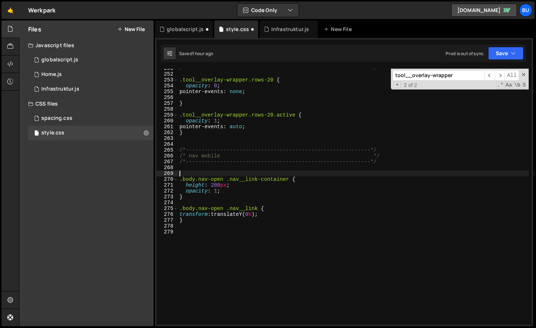
click at [196, 172] on div "/*-----------------------------------------------------------*/ .tool__overlay-…" at bounding box center [353, 199] width 351 height 268
type textarea "height: 200px;"
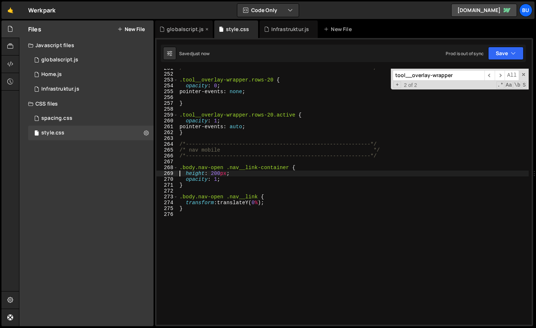
click at [181, 24] on div "globalscript.js" at bounding box center [184, 29] width 58 height 18
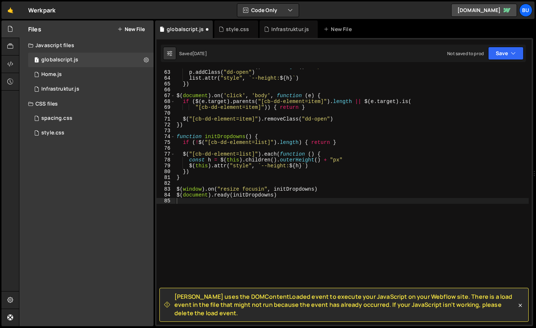
scroll to position [7975, 0]
click at [233, 30] on div "style.css" at bounding box center [237, 29] width 23 height 7
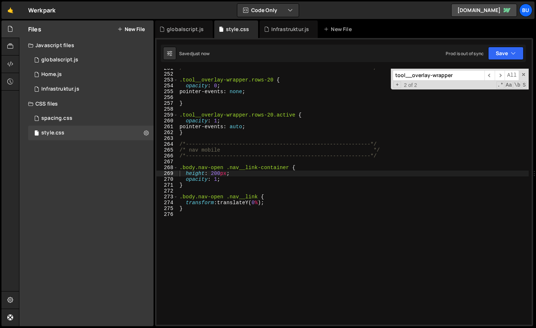
scroll to position [372, 0]
click at [186, 30] on div "globalscript.js" at bounding box center [185, 29] width 37 height 7
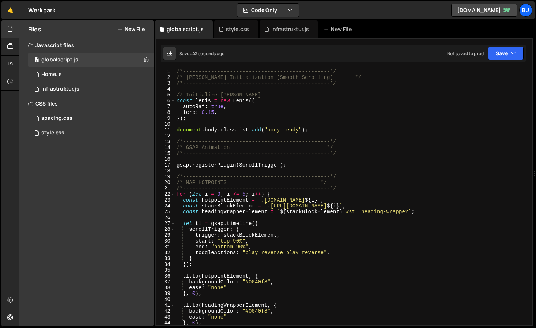
scroll to position [0, 0]
type textarea "/*-----------------------------------------------*/"
click at [222, 178] on div "/*-----------------------------------------------*/ /* [PERSON_NAME] Initializa…" at bounding box center [352, 203] width 354 height 268
click at [276, 26] on div "Infrastruktur.js" at bounding box center [290, 29] width 38 height 7
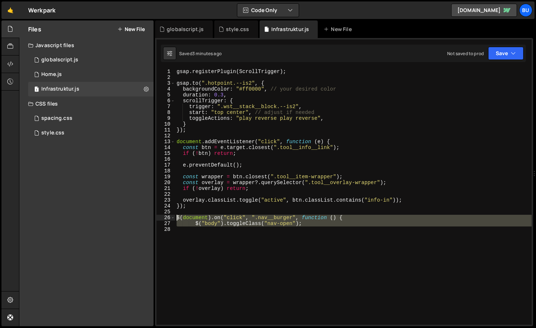
drag, startPoint x: 194, startPoint y: 242, endPoint x: 167, endPoint y: 215, distance: 38.0
click at [167, 215] on div "1 2 3 4 5 6 7 8 9 10 11 12 13 14 15 16 17 18 19 20 21 22 23 24 25 26 27 28 gsap…" at bounding box center [344, 197] width 375 height 256
type textarea "$(document).on("click", ".nav__burger", function () { $("body").toggleClass("na…"
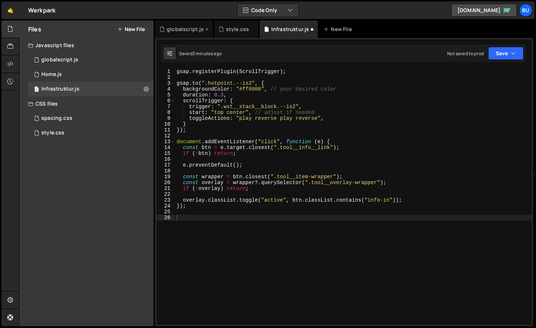
click at [185, 31] on div "globalscript.js" at bounding box center [185, 29] width 37 height 7
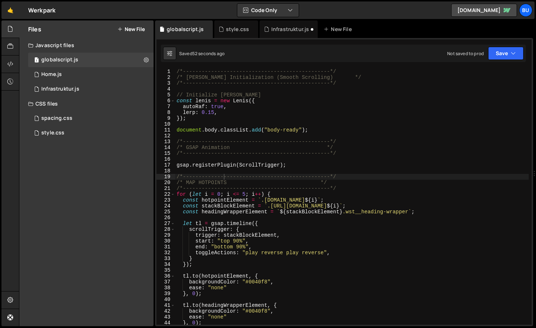
scroll to position [7975, 0]
type textarea "document.body.classList.add("body-ready");"
click at [341, 133] on div "/*-----------------------------------------------*/ /* [PERSON_NAME] Initializa…" at bounding box center [352, 203] width 354 height 268
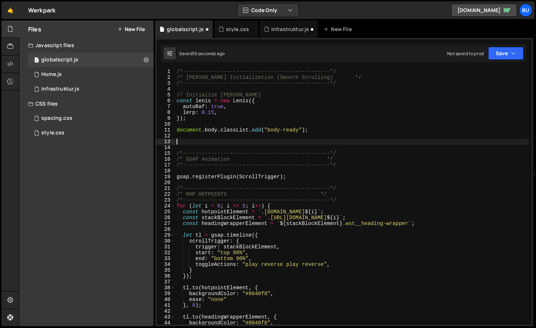
paste textarea "$(document).on("click", ".nav__burger", function () {"
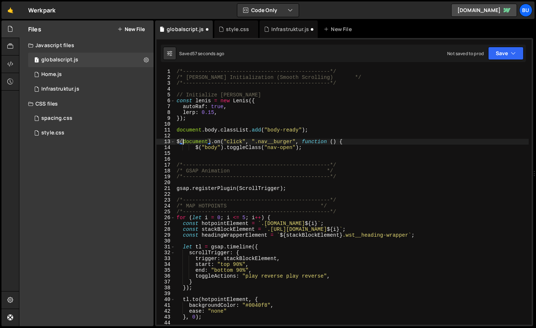
drag, startPoint x: 183, startPoint y: 142, endPoint x: 170, endPoint y: 141, distance: 13.2
click at [170, 141] on div "1 2 3 4 5 6 7 8 9 10 11 12 13 14 15 16 17 18 19 20 21 22 23 24 25 26 27 28 29 3…" at bounding box center [344, 197] width 375 height 256
drag, startPoint x: 206, startPoint y: 142, endPoint x: 257, endPoint y: 157, distance: 53.4
click at [209, 143] on div "/*-----------------------------------------------*/ /* [PERSON_NAME] Initializa…" at bounding box center [352, 203] width 354 height 268
type textarea "document.on("click", ".nav__burger", function () {"
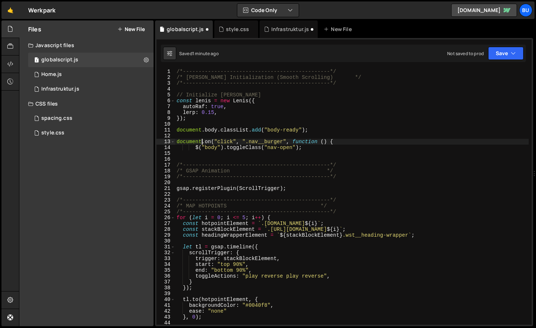
click at [252, 152] on div "/*-----------------------------------------------*/ /* [PERSON_NAME] Initializa…" at bounding box center [352, 203] width 354 height 268
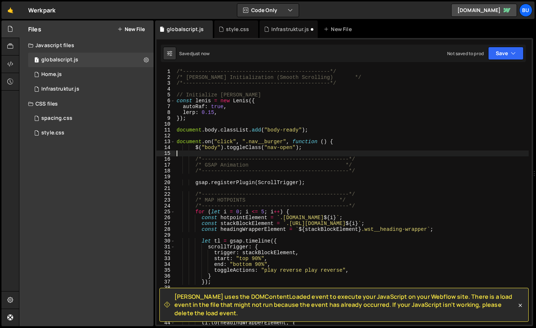
click at [200, 148] on div "/*-----------------------------------------------*/ /* [PERSON_NAME] Initializa…" at bounding box center [352, 203] width 354 height 268
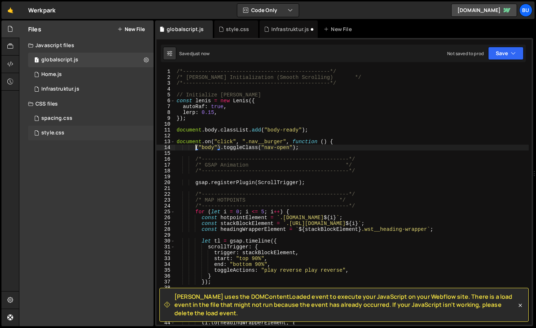
type textarea "("body").toggleClass("nav-open");"
click at [262, 151] on div "/*-----------------------------------------------*/ /* [PERSON_NAME] Initializa…" at bounding box center [352, 203] width 354 height 268
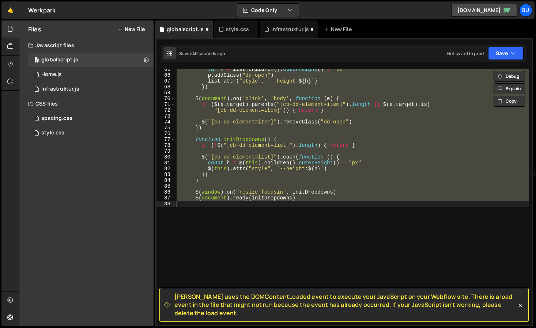
scroll to position [0, 0]
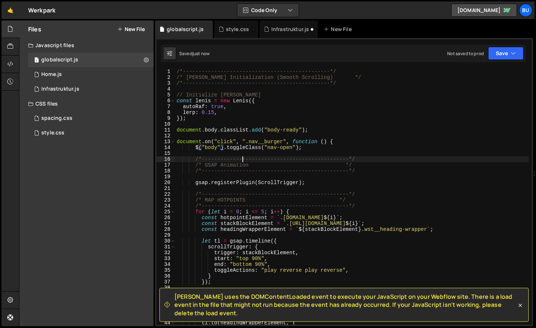
click at [244, 159] on div "/*-----------------------------------------------*/ /* [PERSON_NAME] Initializa…" at bounding box center [352, 203] width 354 height 268
type textarea "/*-----------------------------------------------*/"
click at [229, 30] on div "style.css" at bounding box center [237, 29] width 23 height 7
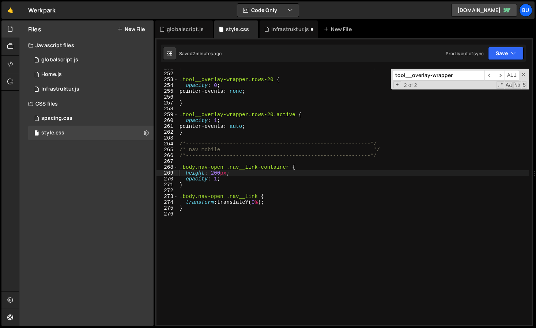
scroll to position [1484, 0]
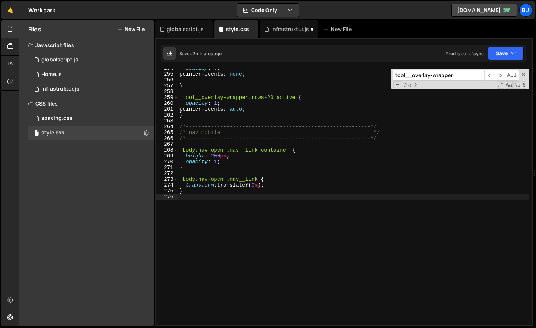
click at [237, 226] on div "opacity : 0 ; pointer-events : none ; } .tool__overlay-wrapper.rows-20.active {…" at bounding box center [353, 199] width 351 height 268
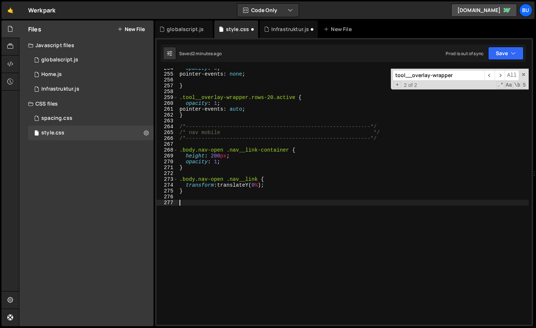
paste textarea "}"
type textarea "}"
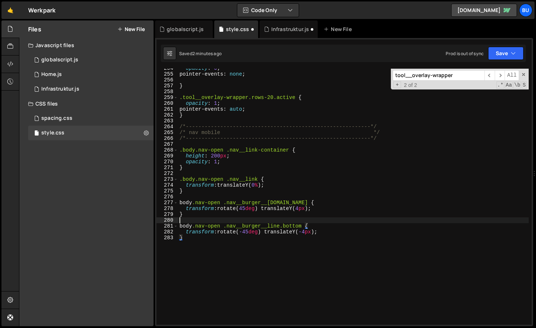
click at [283, 218] on div "opacity : 0 ; pointer-events : none ; } .tool__overlay-wrapper.rows-20.active {…" at bounding box center [353, 199] width 351 height 268
click at [285, 26] on div "Infrastruktur.js" at bounding box center [290, 29] width 38 height 7
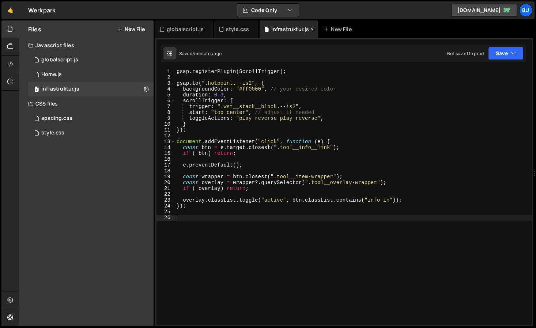
scroll to position [0, 0]
click at [216, 249] on div "gsap . registerPlugin ( ScrollTrigger ) ; gsap . to ( ".hotpoint.--is2" , { bac…" at bounding box center [353, 203] width 357 height 268
click at [181, 25] on div "globalscript.js" at bounding box center [184, 29] width 58 height 18
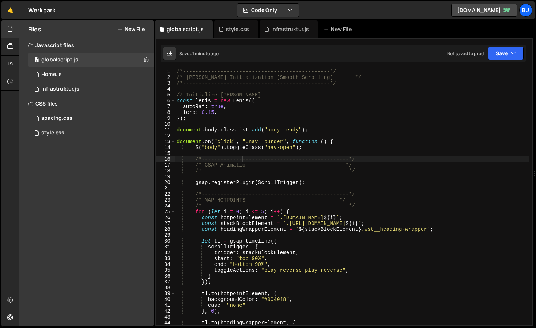
scroll to position [7975, 0]
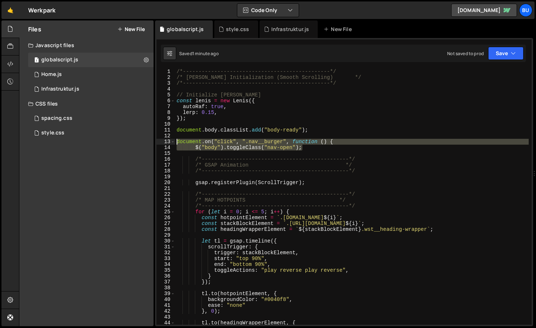
drag, startPoint x: 304, startPoint y: 148, endPoint x: 167, endPoint y: 140, distance: 137.4
click at [167, 140] on div "$("body").toggleClass("nav-open"); 1 2 3 4 5 6 7 8 9 10 11 12 13 14 15 16 17 18…" at bounding box center [344, 197] width 375 height 256
type textarea "document.on("click", ".nav__burger", function () { $("body").toggleClass("nav-o…"
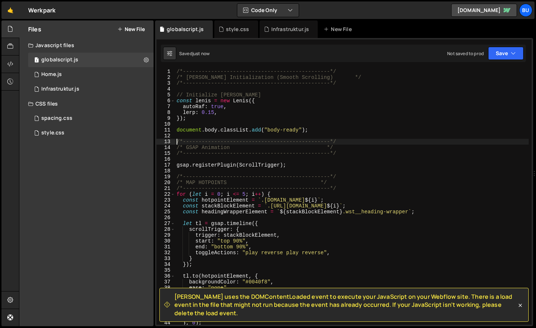
click at [285, 131] on div "/*-----------------------------------------------*/ /* [PERSON_NAME] Initializa…" at bounding box center [352, 203] width 354 height 268
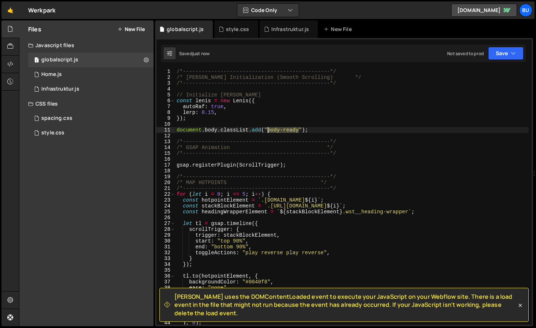
drag, startPoint x: 299, startPoint y: 130, endPoint x: 269, endPoint y: 130, distance: 30.0
click at [269, 130] on div "/*-----------------------------------------------*/ /* [PERSON_NAME] Initializa…" at bounding box center [352, 203] width 354 height 268
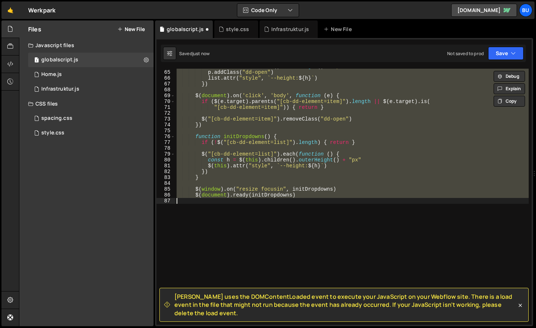
scroll to position [0, 0]
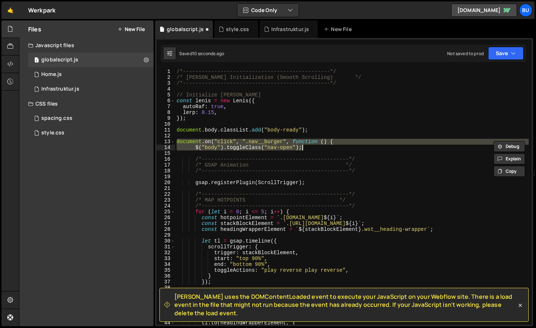
click at [278, 147] on div "/*-----------------------------------------------*/ /* [PERSON_NAME] Initializa…" at bounding box center [352, 197] width 354 height 256
drag, startPoint x: 310, startPoint y: 149, endPoint x: 157, endPoint y: 139, distance: 153.5
click at [157, 139] on div "$("body").toggleClass("nav-open"); 1 2 3 4 5 6 7 8 9 10 11 12 13 14 15 16 17 18…" at bounding box center [344, 197] width 375 height 256
type textarea "document.on("click", ".nav__burger", function () { $("body").toggleClass("nav-o…"
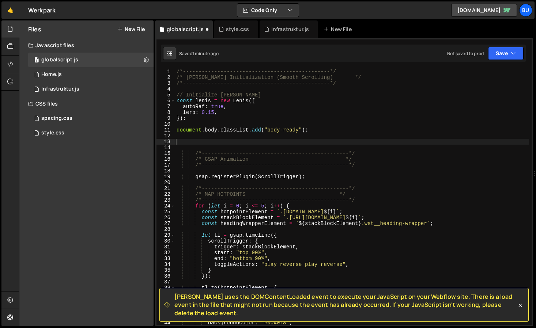
paste textarea "});"
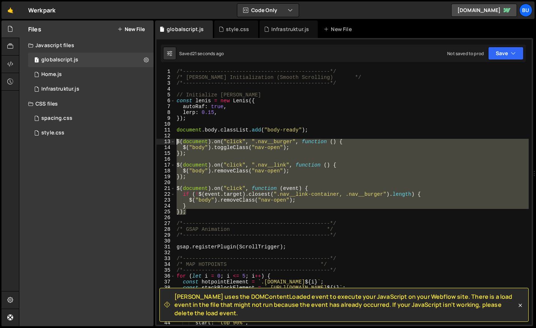
drag, startPoint x: 190, startPoint y: 214, endPoint x: 158, endPoint y: 141, distance: 79.8
click at [158, 141] on div "}); 1 2 3 4 5 6 7 8 9 10 11 12 13 14 15 16 17 18 19 20 21 22 23 24 25 26 27 28 …" at bounding box center [344, 197] width 375 height 256
click at [320, 210] on div "/*-----------------------------------------------*/ /* [PERSON_NAME] Initializa…" at bounding box center [352, 197] width 354 height 256
type textarea "});"
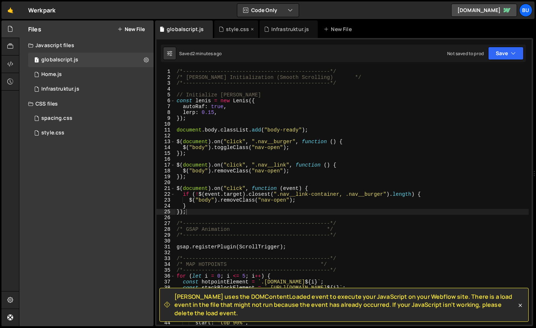
click at [230, 29] on div "style.css" at bounding box center [237, 29] width 23 height 7
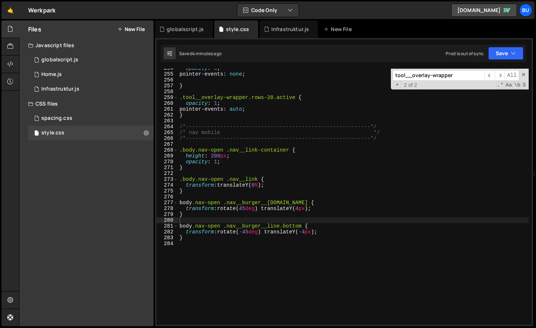
scroll to position [372, 0]
click at [182, 149] on div "opacity : 0 ; pointer-events : none ; } .tool__overlay-wrapper.rows-20.active {…" at bounding box center [353, 199] width 351 height 268
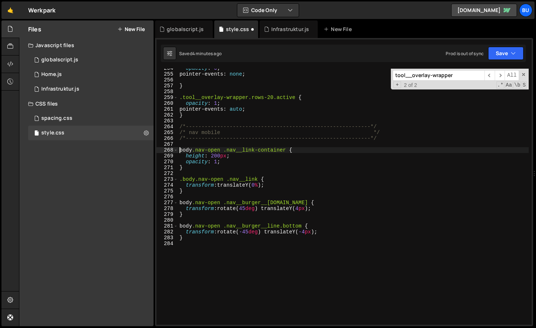
click at [183, 179] on div "opacity : 0 ; pointer-events : none ; } .tool__overlay-wrapper.rows-20.active {…" at bounding box center [353, 199] width 351 height 268
click at [217, 156] on div "opacity : 0 ; pointer-events : none ; } .tool__overlay-wrapper.rows-20.active {…" at bounding box center [353, 199] width 351 height 268
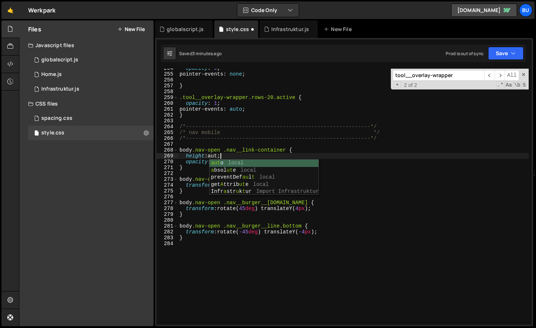
scroll to position [0, 3]
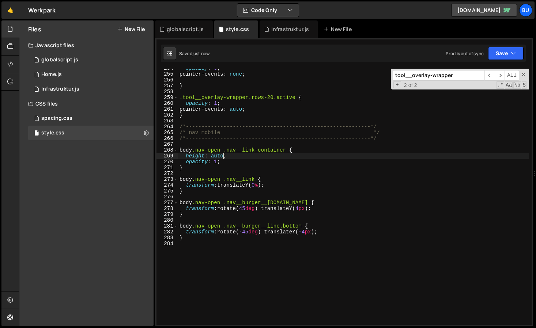
click at [215, 156] on div "opacity : 0 ; pointer-events : none ; } .tool__overlay-wrapper.rows-20.active {…" at bounding box center [353, 199] width 351 height 268
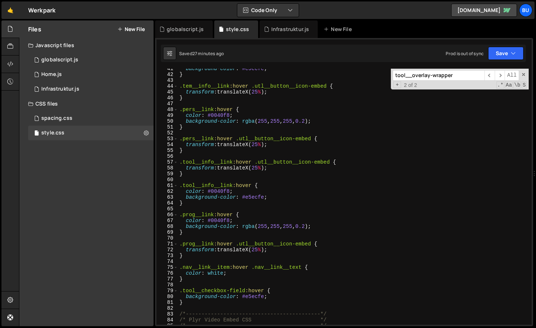
scroll to position [231, 0]
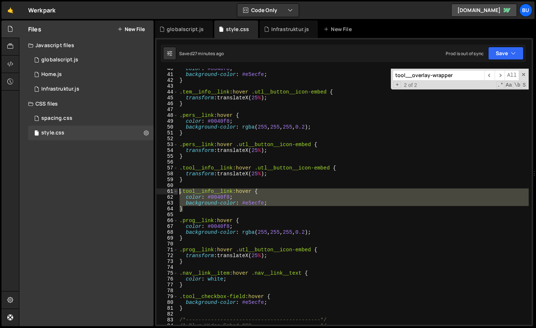
drag, startPoint x: 188, startPoint y: 211, endPoint x: 176, endPoint y: 192, distance: 22.4
click at [176, 192] on div "height: 200px; 40 41 42 43 44 45 46 47 48 49 50 51 52 53 54 55 56 57 58 59 60 6…" at bounding box center [344, 197] width 375 height 256
type textarea "}"
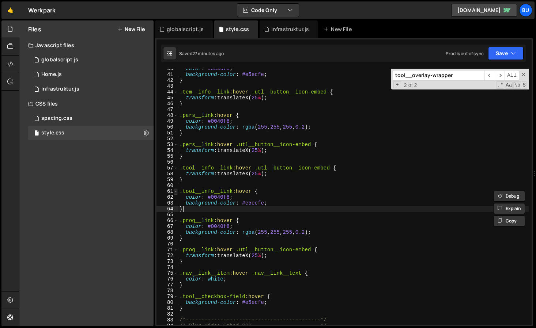
scroll to position [0, 0]
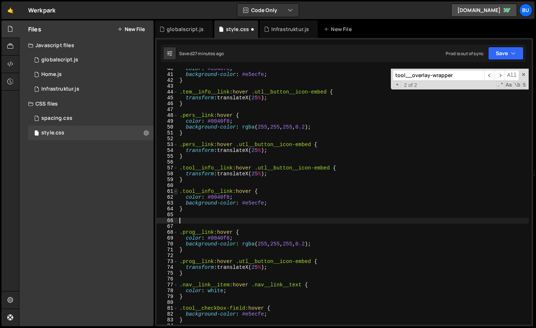
paste textarea "}"
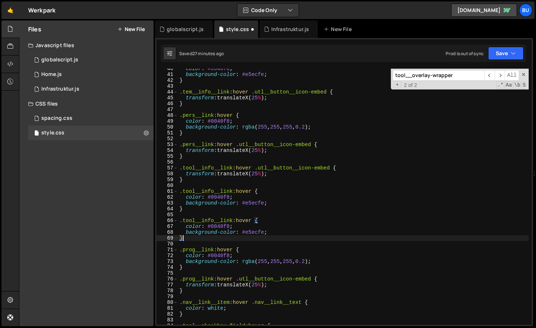
click at [195, 223] on div "color : #0040f8 ; background-color : #e5ecfe ; } .tem__info__link :hover .utl__…" at bounding box center [353, 200] width 351 height 268
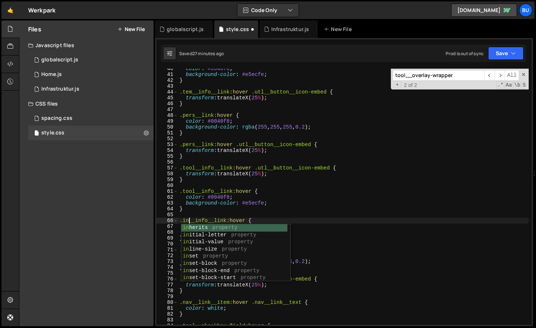
scroll to position [0, 1]
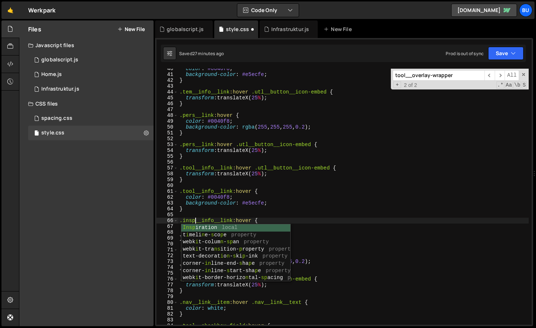
click at [290, 207] on div "color : #0040f8 ; background-color : #e5ecfe ; } .tem__info__link :hover .utl__…" at bounding box center [353, 200] width 351 height 268
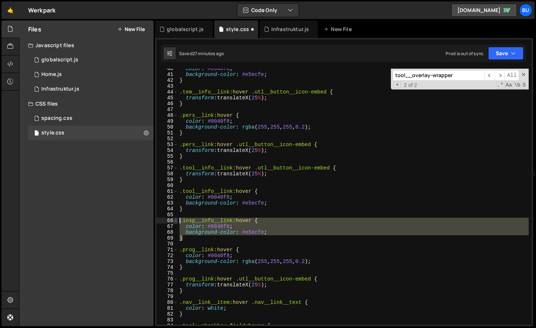
drag, startPoint x: 188, startPoint y: 237, endPoint x: 176, endPoint y: 221, distance: 19.9
click at [176, 221] on div "} 40 41 42 43 44 45 46 47 48 49 50 51 52 53 54 55 56 57 58 59 60 61 62 63 64 65…" at bounding box center [344, 197] width 375 height 256
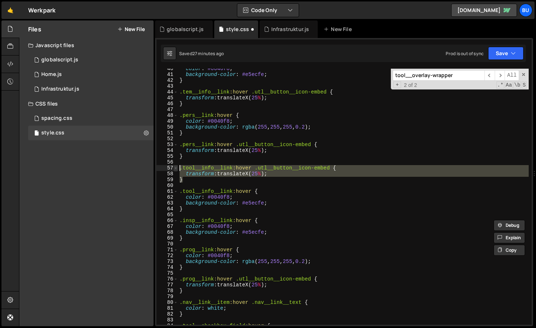
drag, startPoint x: 182, startPoint y: 180, endPoint x: 176, endPoint y: 166, distance: 15.6
click at [176, 166] on div ".insp__info__link:hover { color: #0040f8; 40 41 42 43 44 45 46 47 48 49 50 51 5…" at bounding box center [344, 197] width 375 height 256
click at [192, 238] on div "color : #0040f8 ; background-color : #e5ecfe ; } .tem__info__link :hover .utl__…" at bounding box center [353, 200] width 351 height 268
type textarea "}"
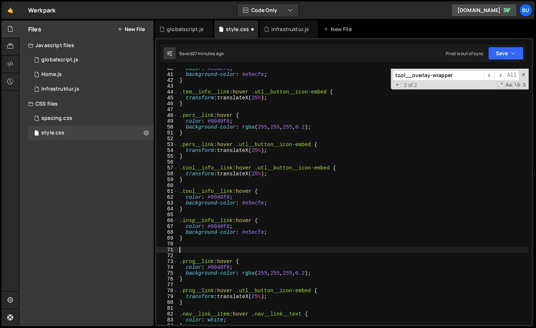
paste textarea "}"
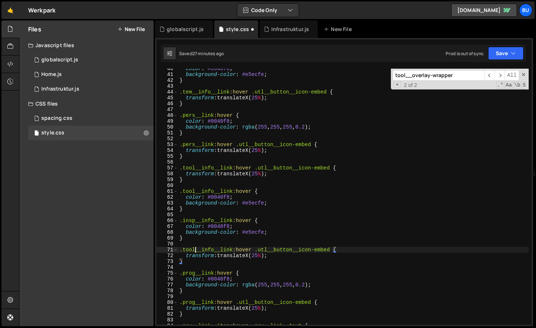
click at [197, 250] on div "color : #0040f8 ; background-color : #e5ecfe ; } .tem__info__link :hover .utl__…" at bounding box center [353, 200] width 351 height 268
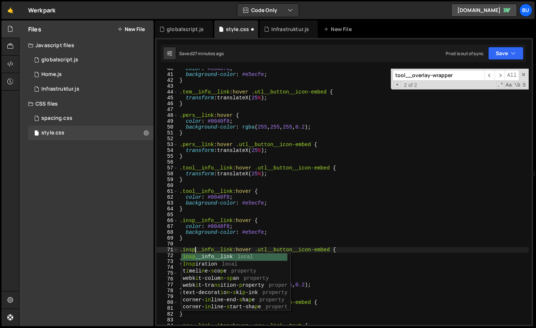
scroll to position [0, 1]
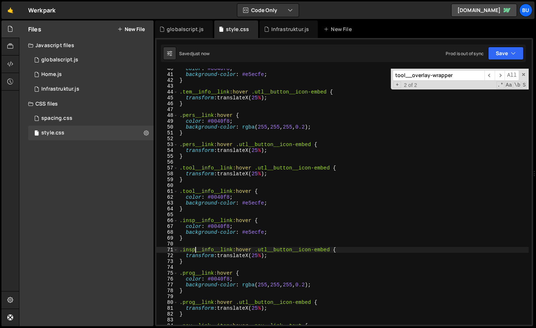
type textarea ".insp__info__link:hover .utl__button__icon-embed {"
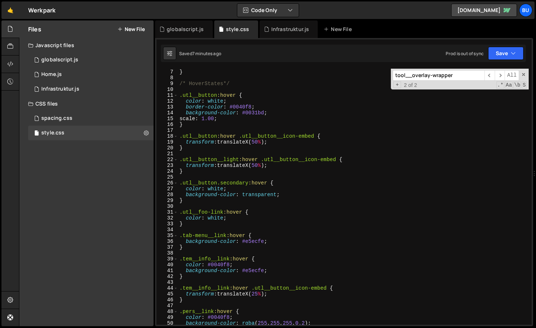
scroll to position [35, 0]
